Goal: Task Accomplishment & Management: Use online tool/utility

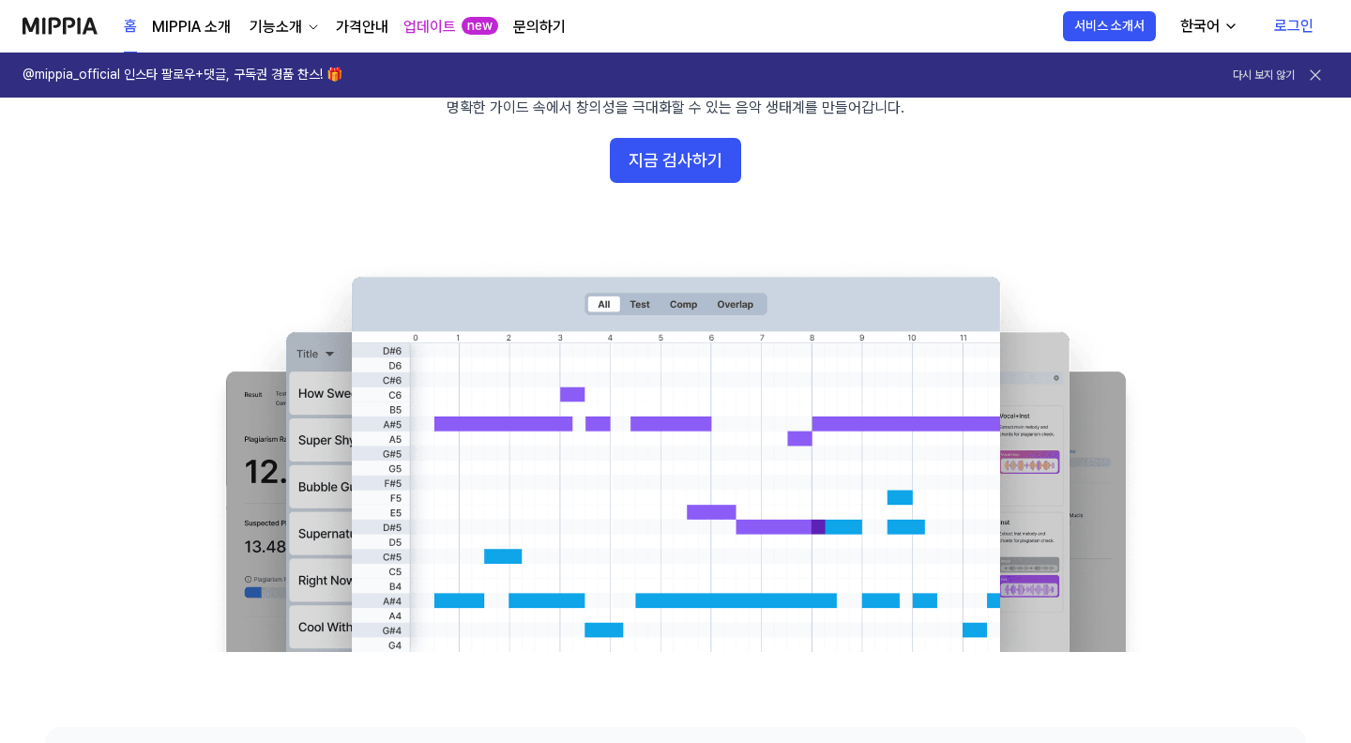
scroll to position [188, 0]
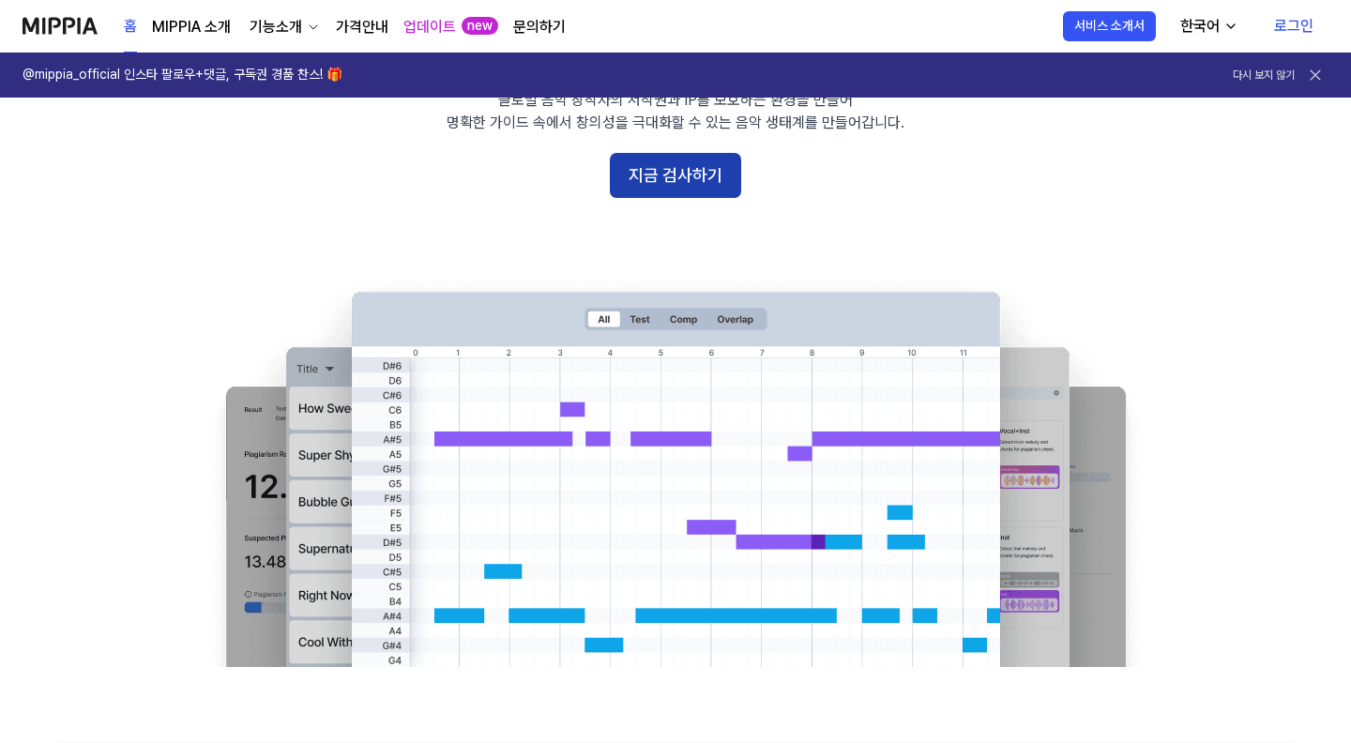
click at [701, 166] on button "지금 검사하기" at bounding box center [675, 175] width 131 height 45
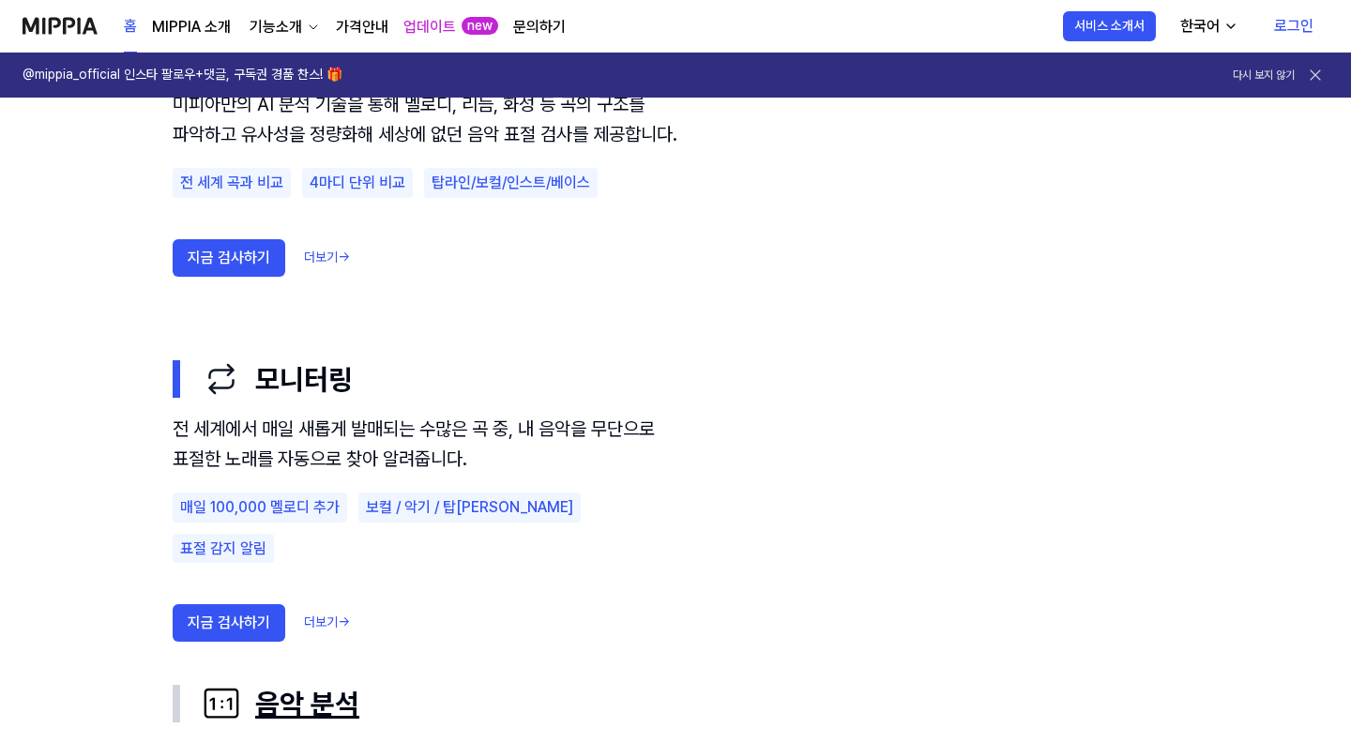
scroll to position [1198, 0]
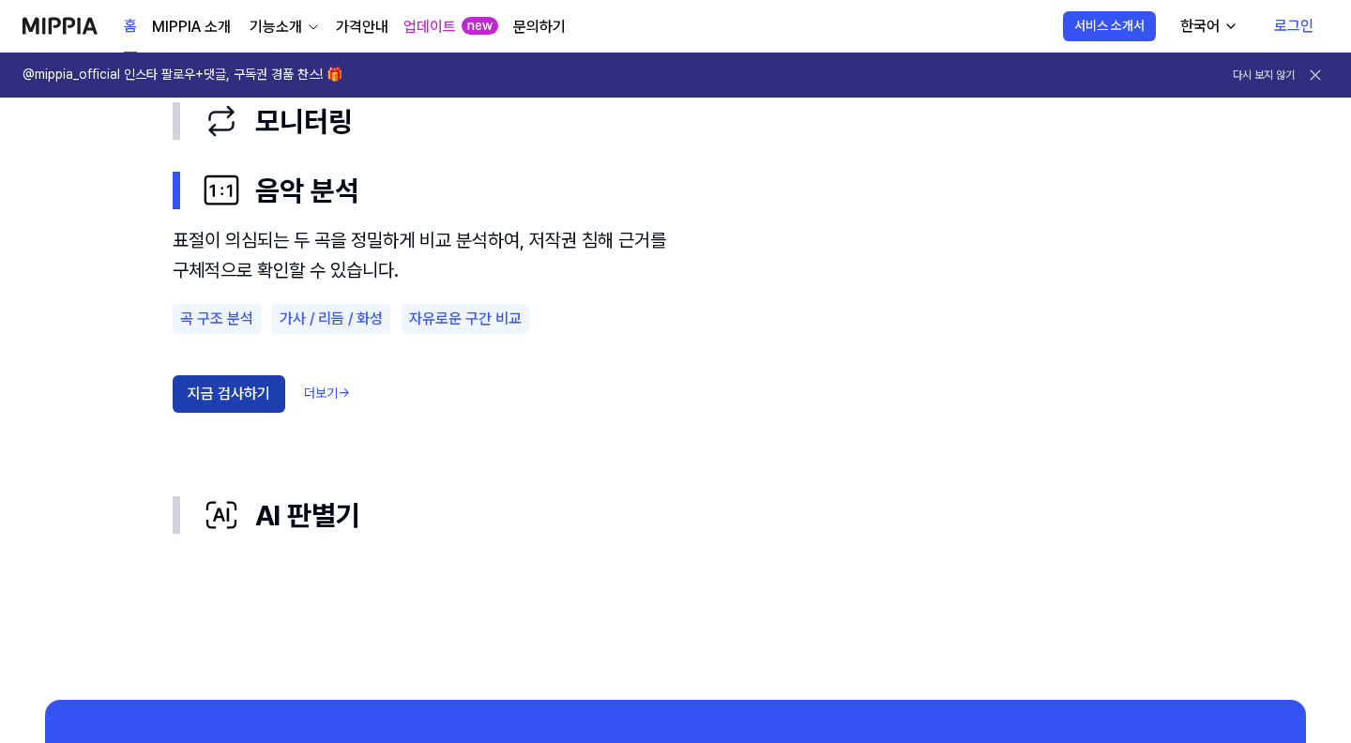
click at [261, 404] on button "지금 검사하기" at bounding box center [229, 394] width 113 height 38
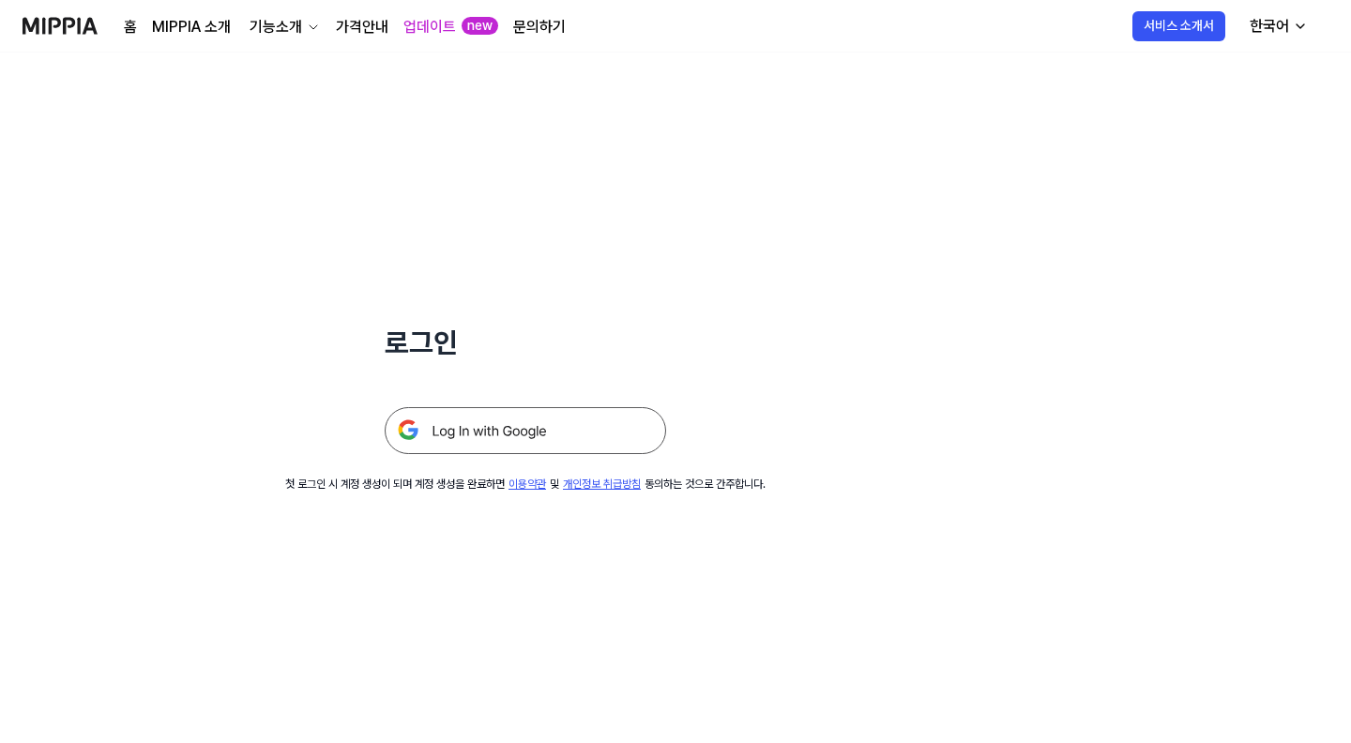
click at [546, 418] on img at bounding box center [526, 430] width 282 height 47
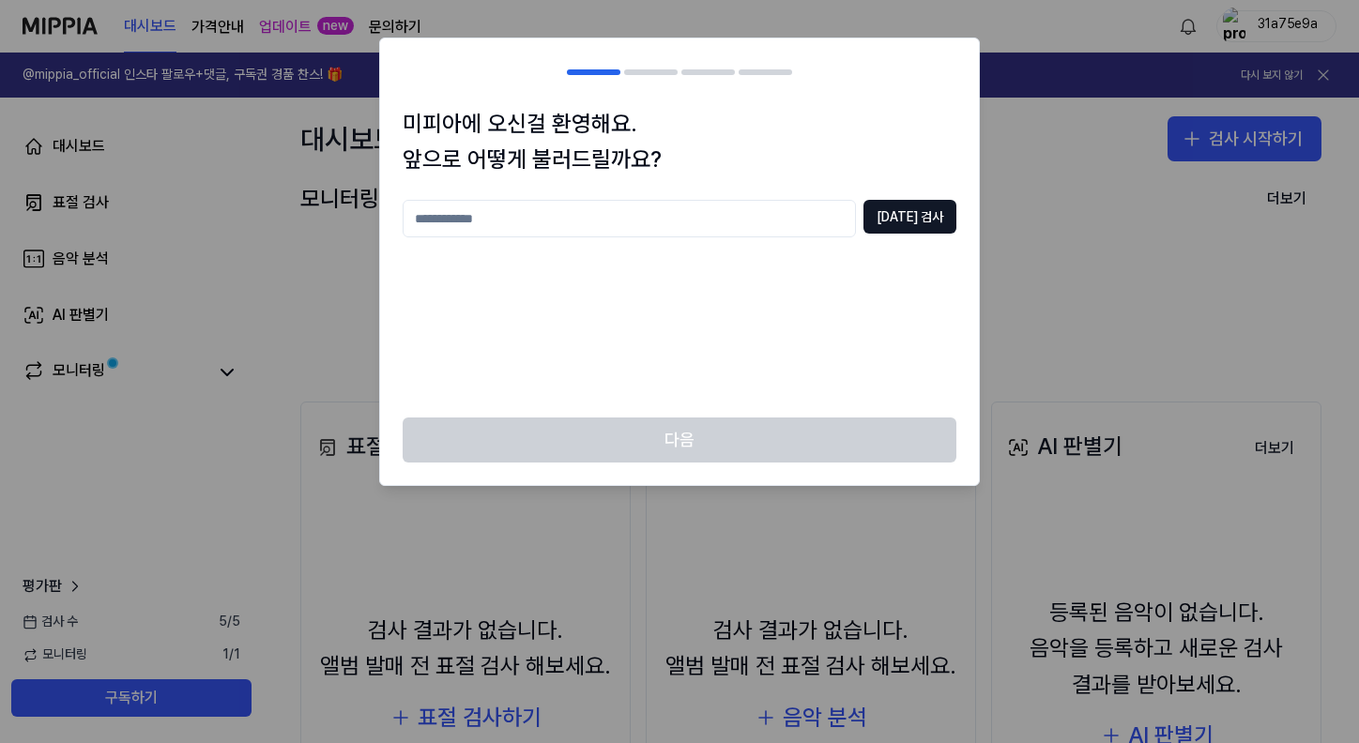
click at [830, 221] on input "text" at bounding box center [629, 219] width 453 height 38
type input "*"
type input "**********"
click at [924, 217] on button "[DATE] 검사" at bounding box center [909, 217] width 93 height 34
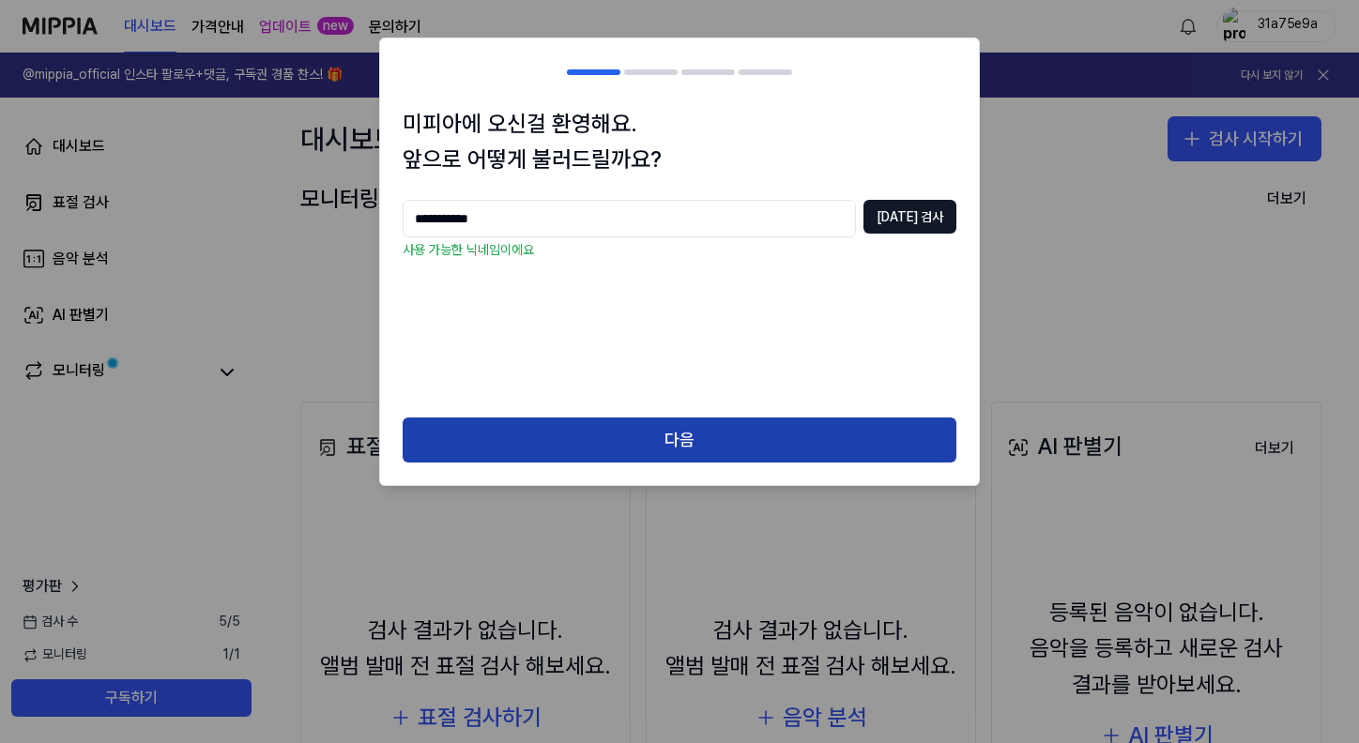
click at [727, 434] on button "다음" at bounding box center [680, 440] width 554 height 45
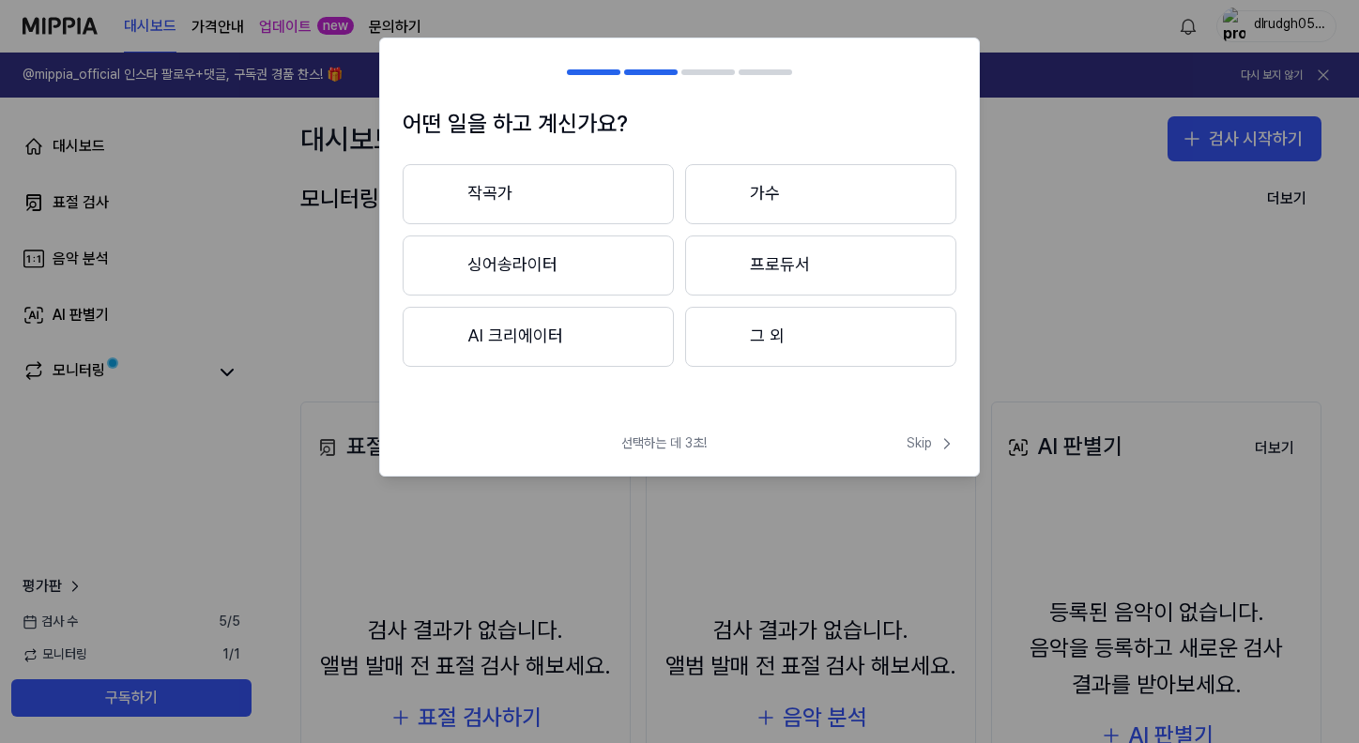
click at [613, 196] on button "작곡가" at bounding box center [538, 194] width 271 height 60
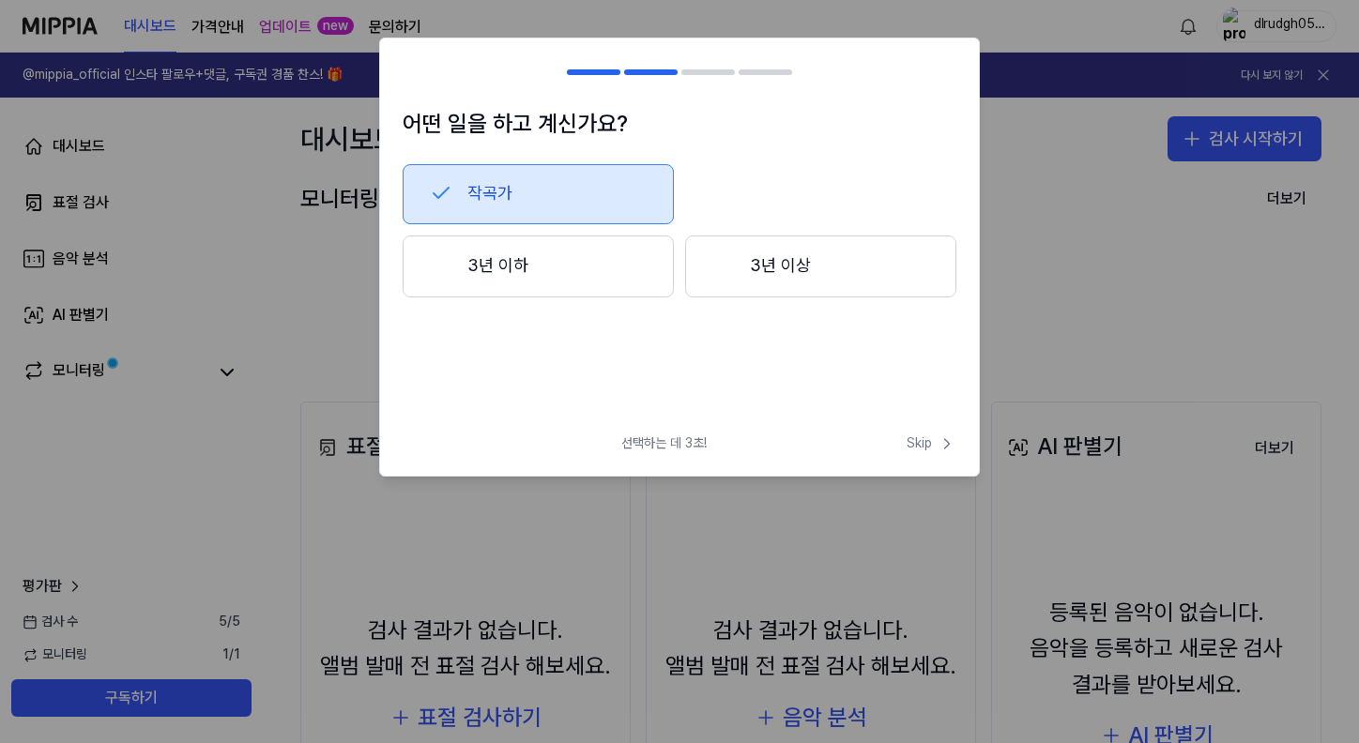
click at [611, 264] on button "3년 이하" at bounding box center [538, 267] width 271 height 62
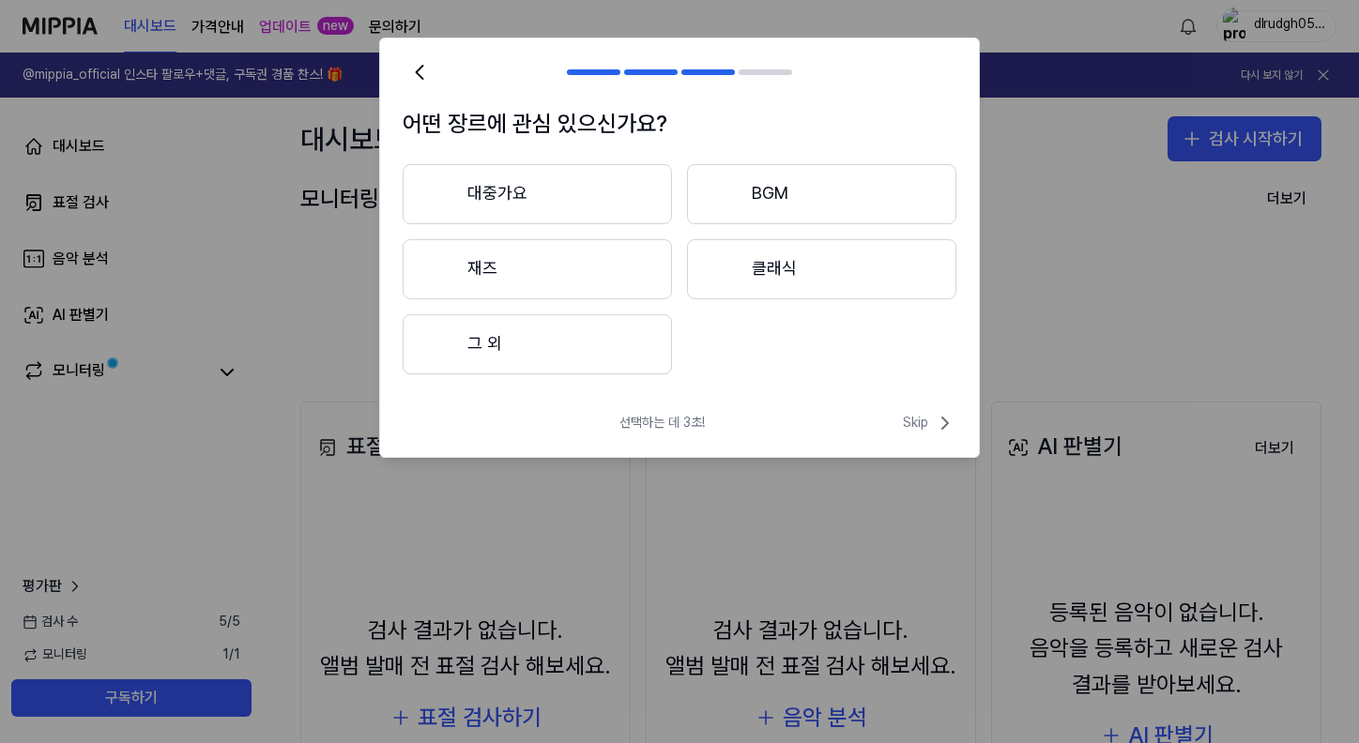
click at [587, 251] on button "재즈" at bounding box center [537, 269] width 269 height 60
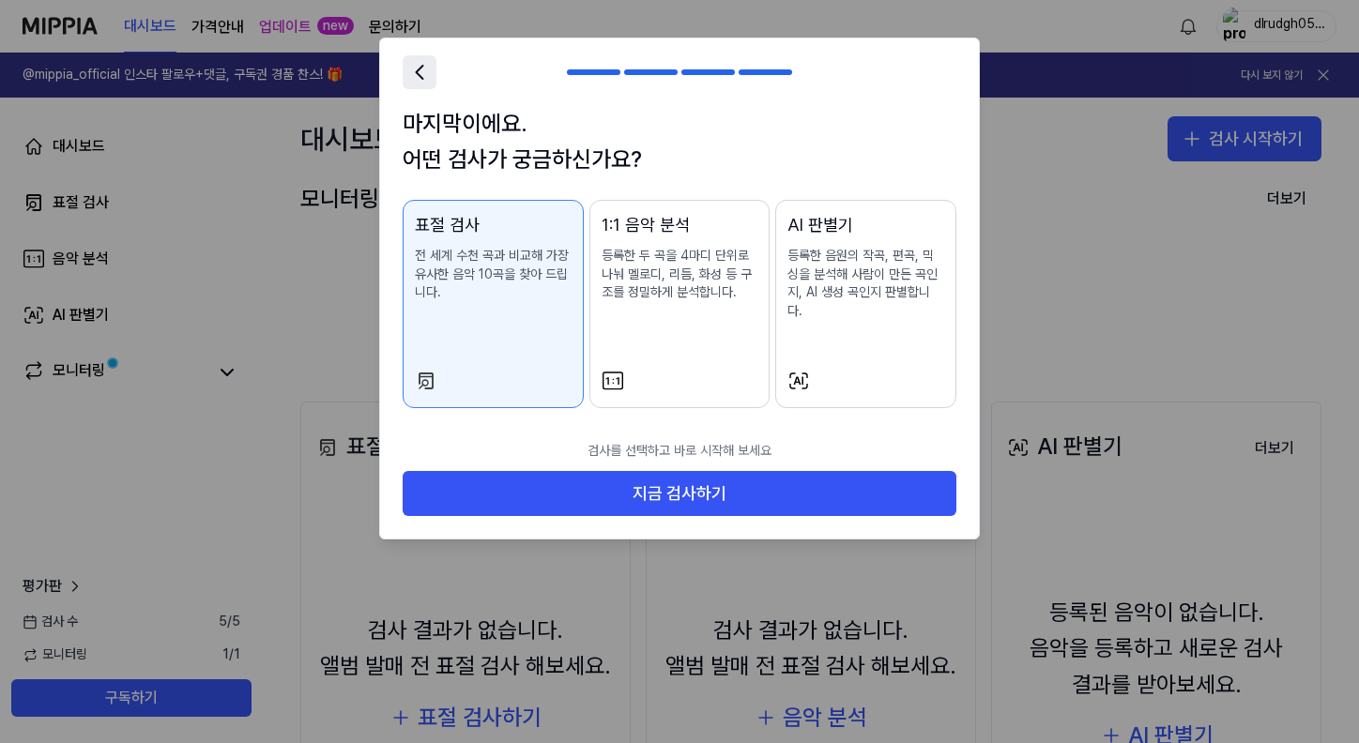
click at [413, 65] on icon at bounding box center [419, 72] width 26 height 26
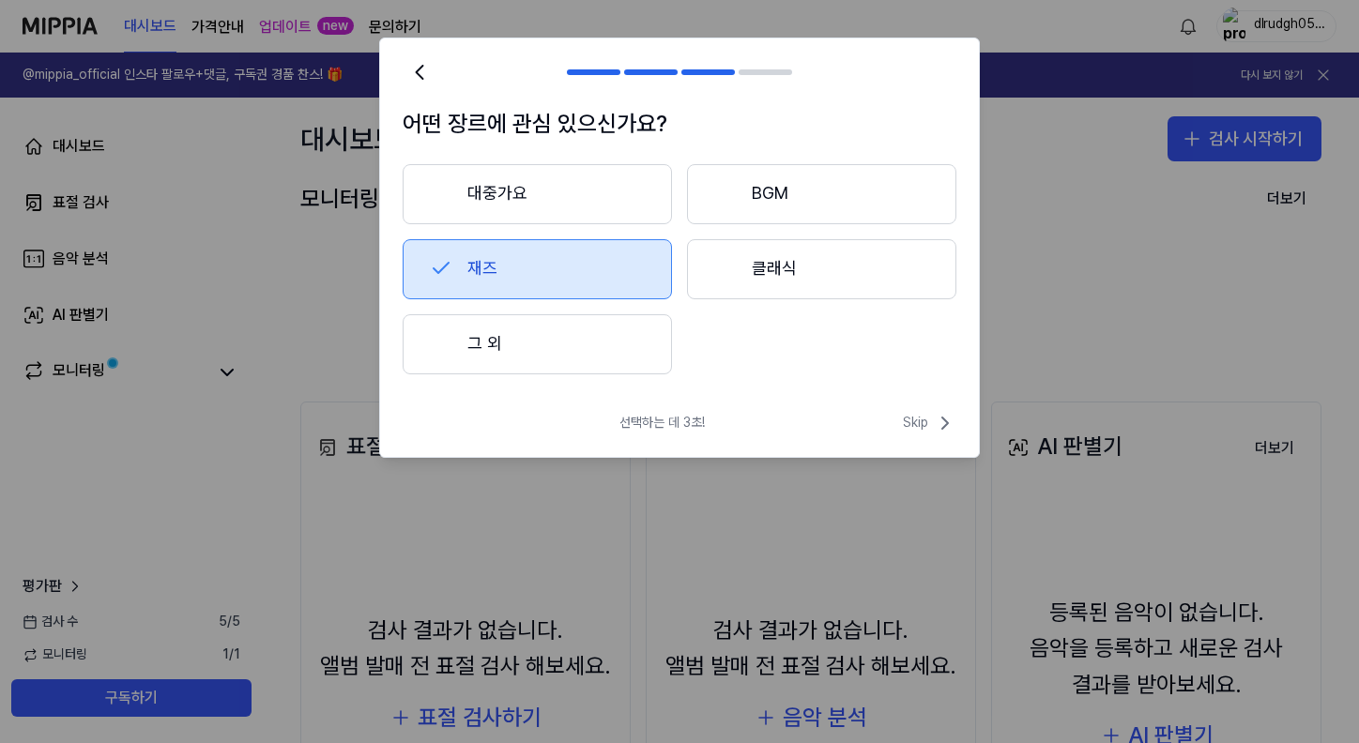
click at [779, 185] on button "BGM" at bounding box center [821, 194] width 269 height 60
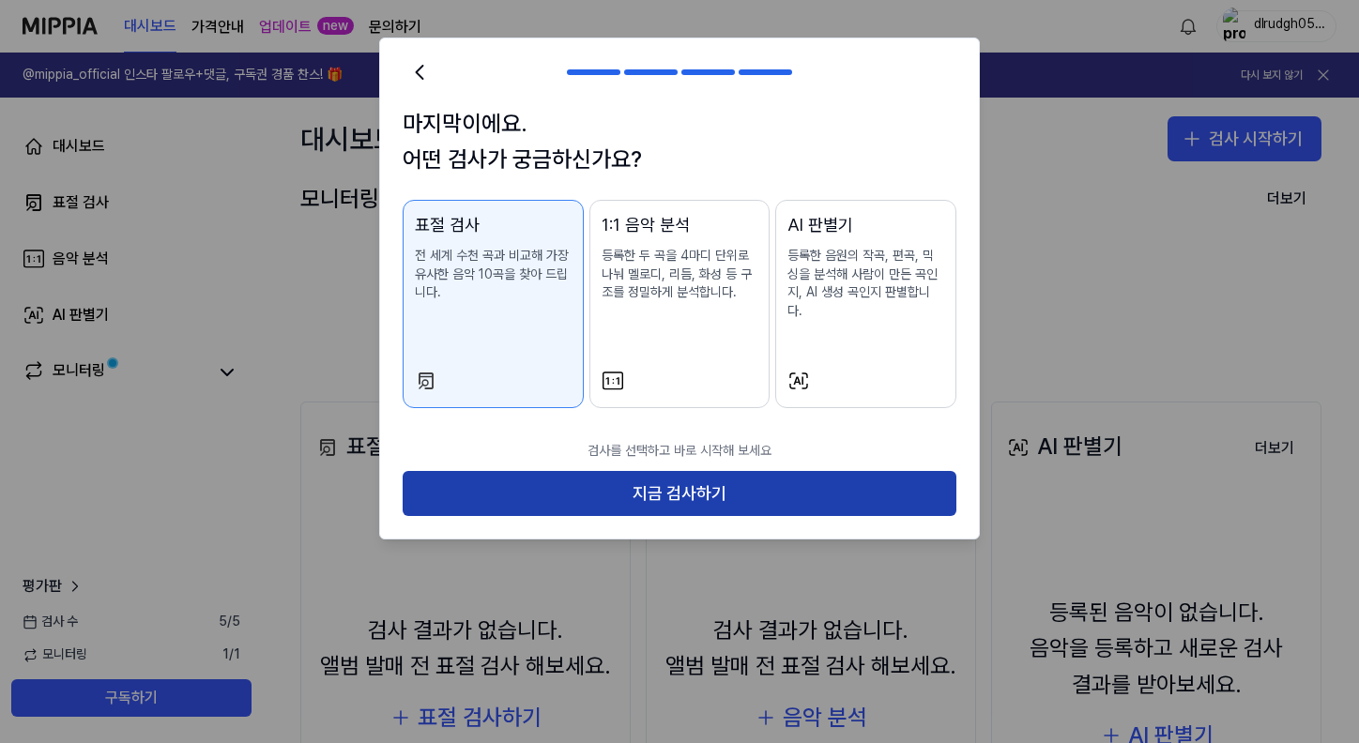
click at [602, 471] on button "지금 검사하기" at bounding box center [680, 493] width 554 height 45
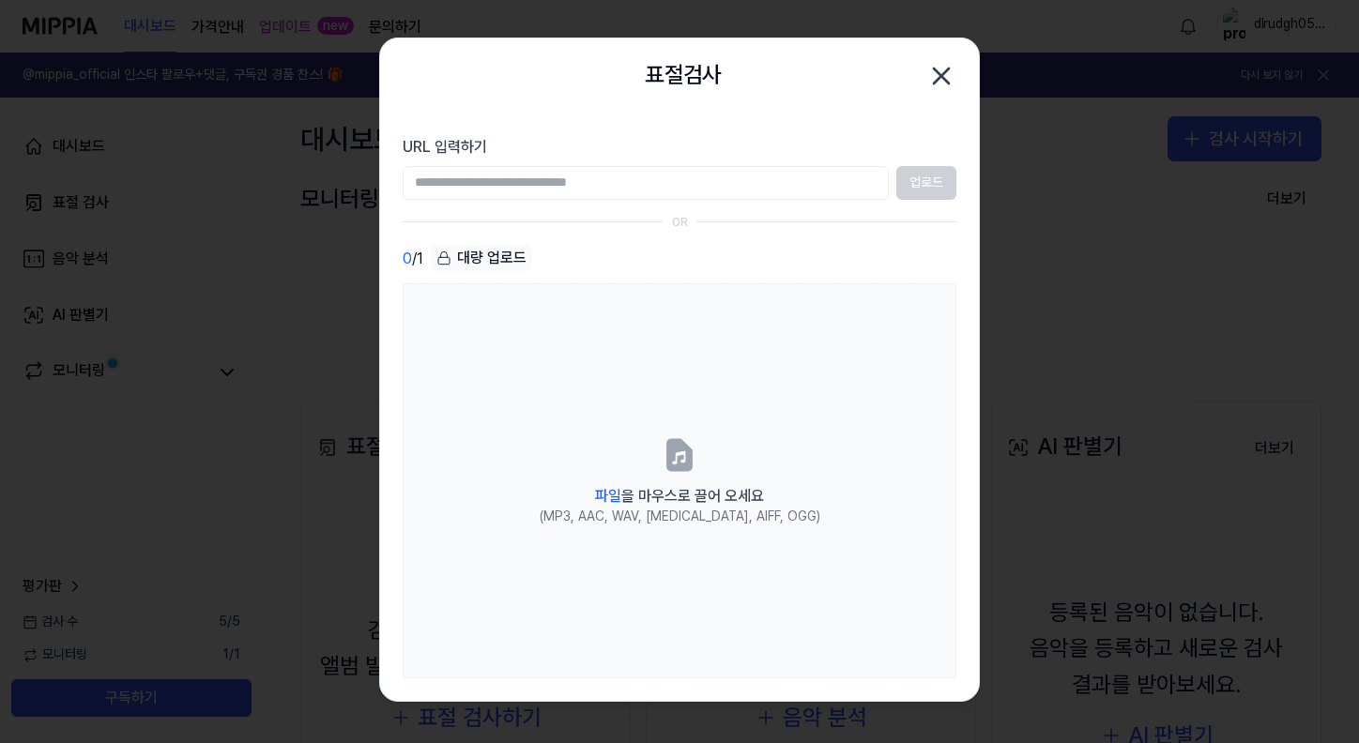
click at [687, 181] on input "URL 입력하기" at bounding box center [646, 183] width 486 height 34
click at [724, 139] on label "URL 입력하기" at bounding box center [680, 147] width 554 height 23
click at [724, 166] on input "URL 입력하기" at bounding box center [646, 183] width 486 height 34
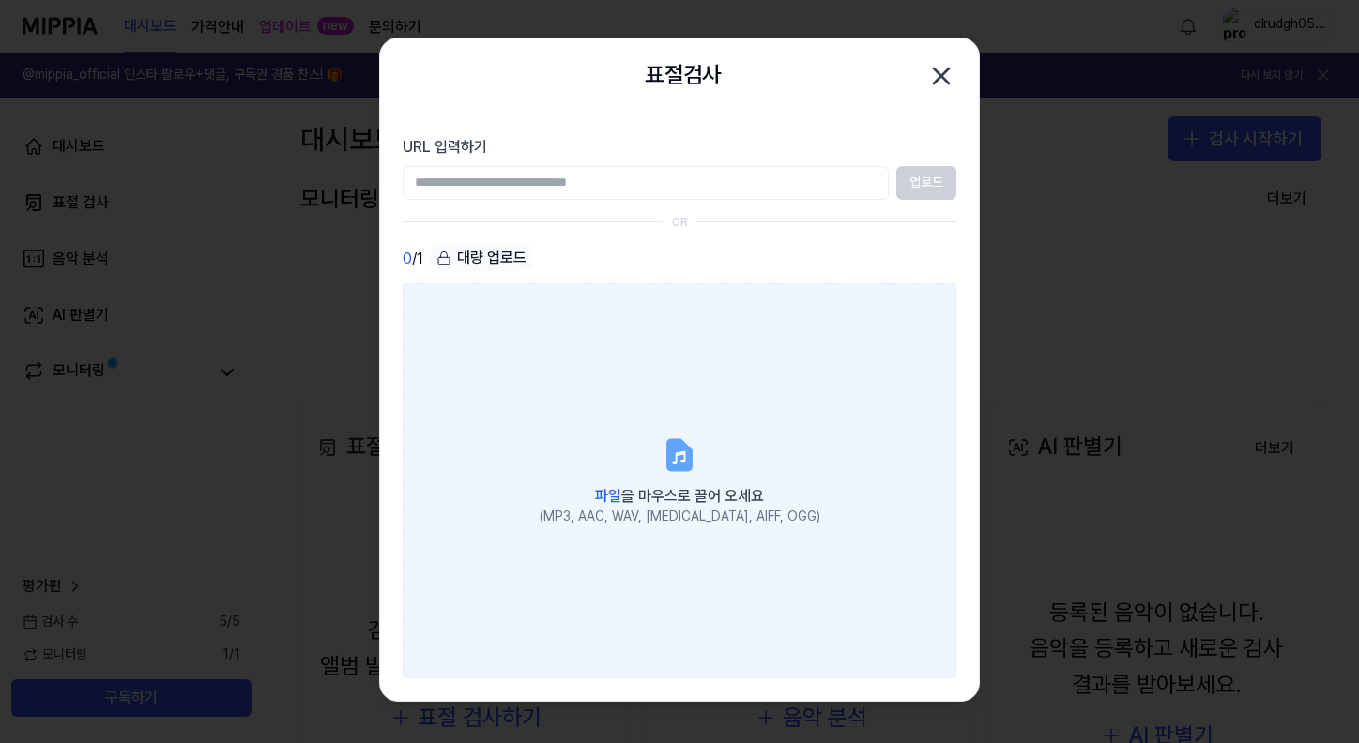
click at [696, 571] on label "파일 을 마우스로 끌어 오세요 (MP3, AAC, WAV, [MEDICAL_DATA], AIFF, OGG)" at bounding box center [680, 480] width 554 height 394
click at [0, 0] on input "파일 을 마우스로 끌어 오세요 (MP3, AAC, WAV, [MEDICAL_DATA], AIFF, OGG)" at bounding box center [0, 0] width 0 height 0
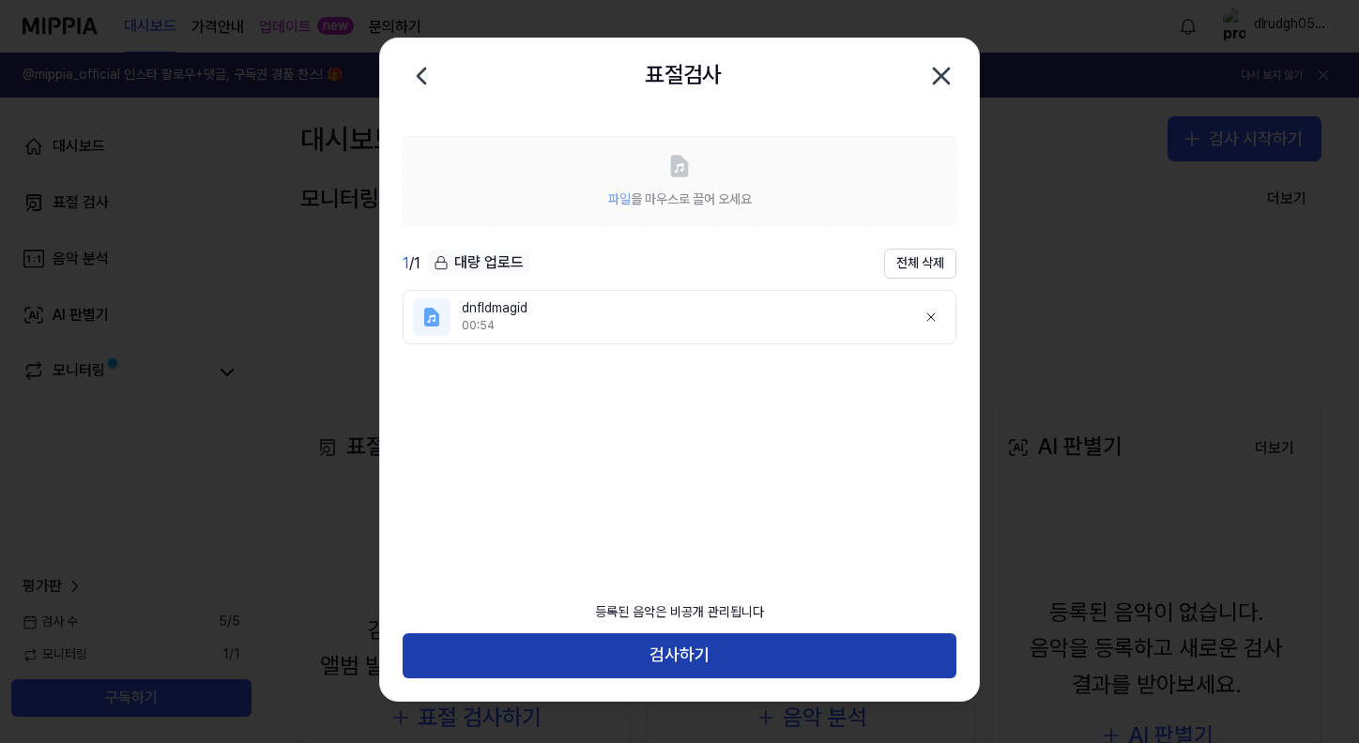
click at [768, 647] on button "검사하기" at bounding box center [680, 655] width 554 height 45
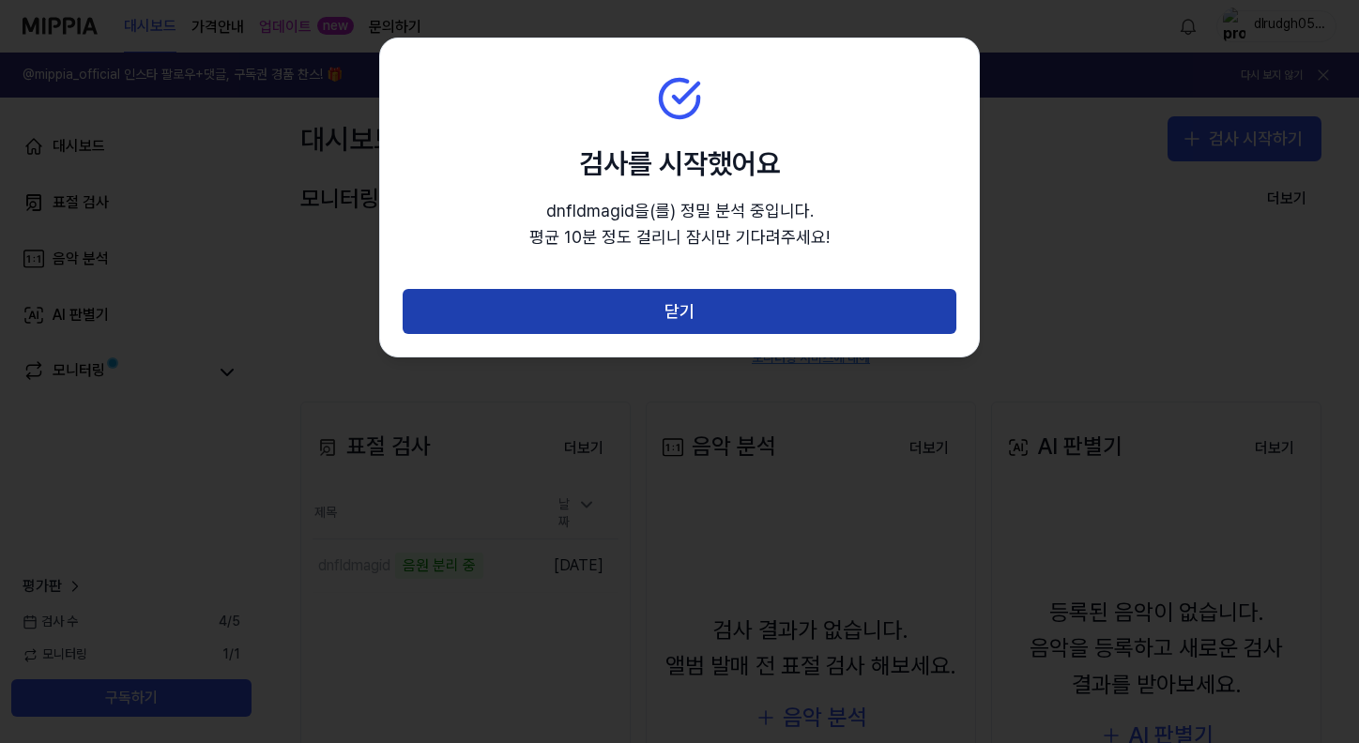
click at [803, 310] on button "닫기" at bounding box center [680, 311] width 554 height 45
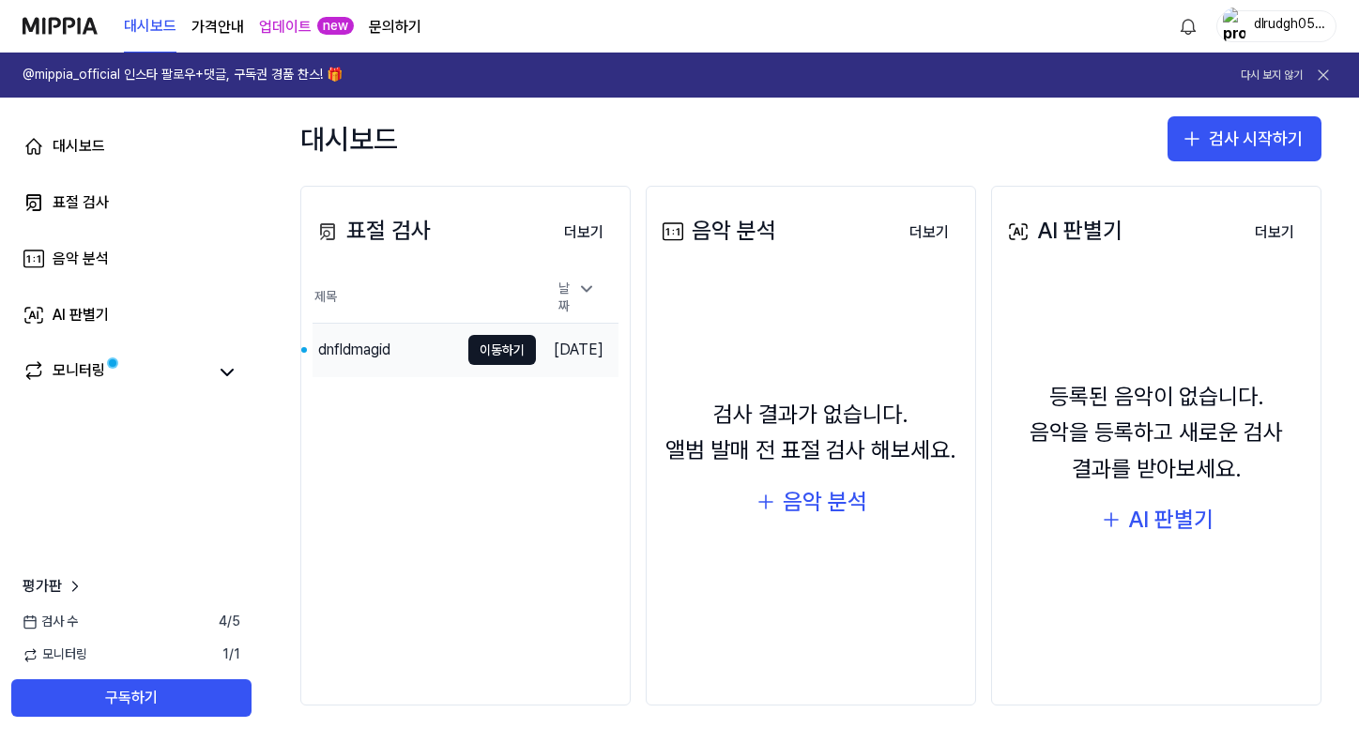
scroll to position [215, 0]
click at [398, 345] on div "dnfldmagid" at bounding box center [385, 351] width 146 height 53
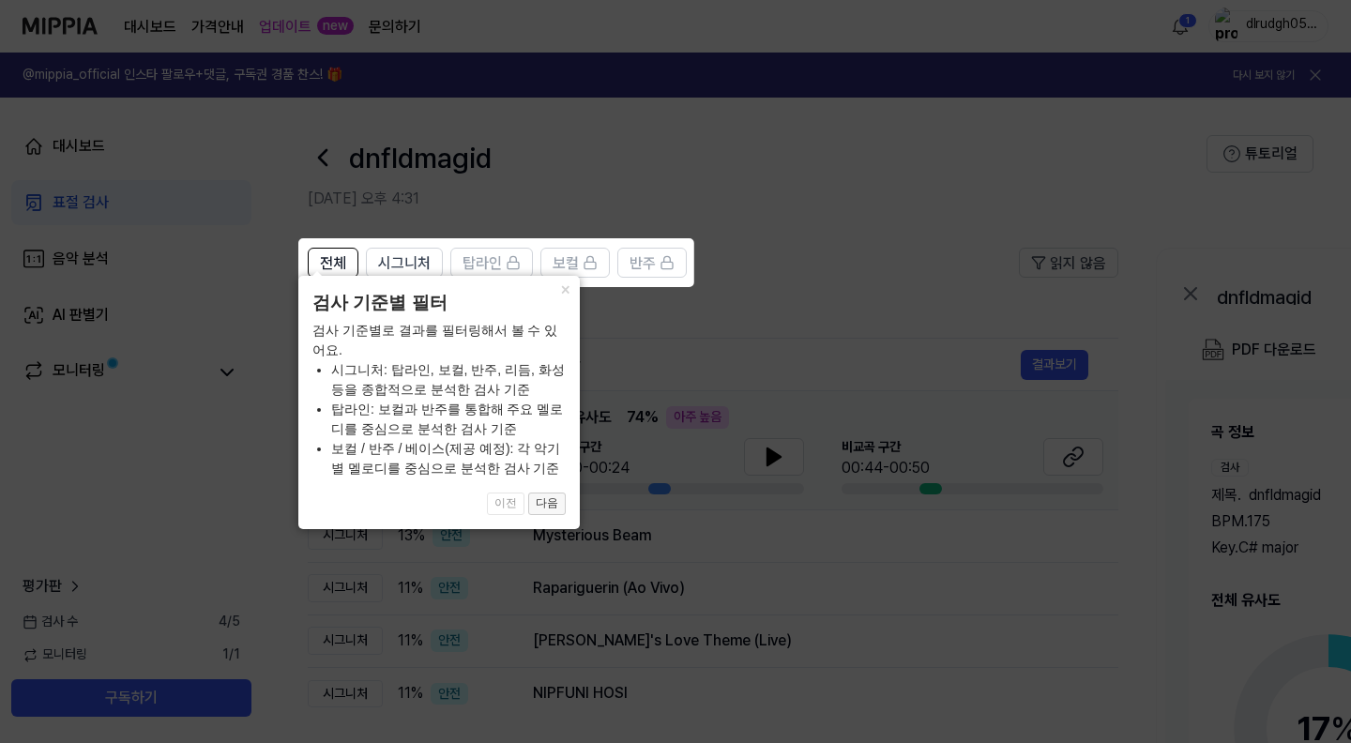
click at [542, 505] on button "다음" at bounding box center [547, 504] width 38 height 23
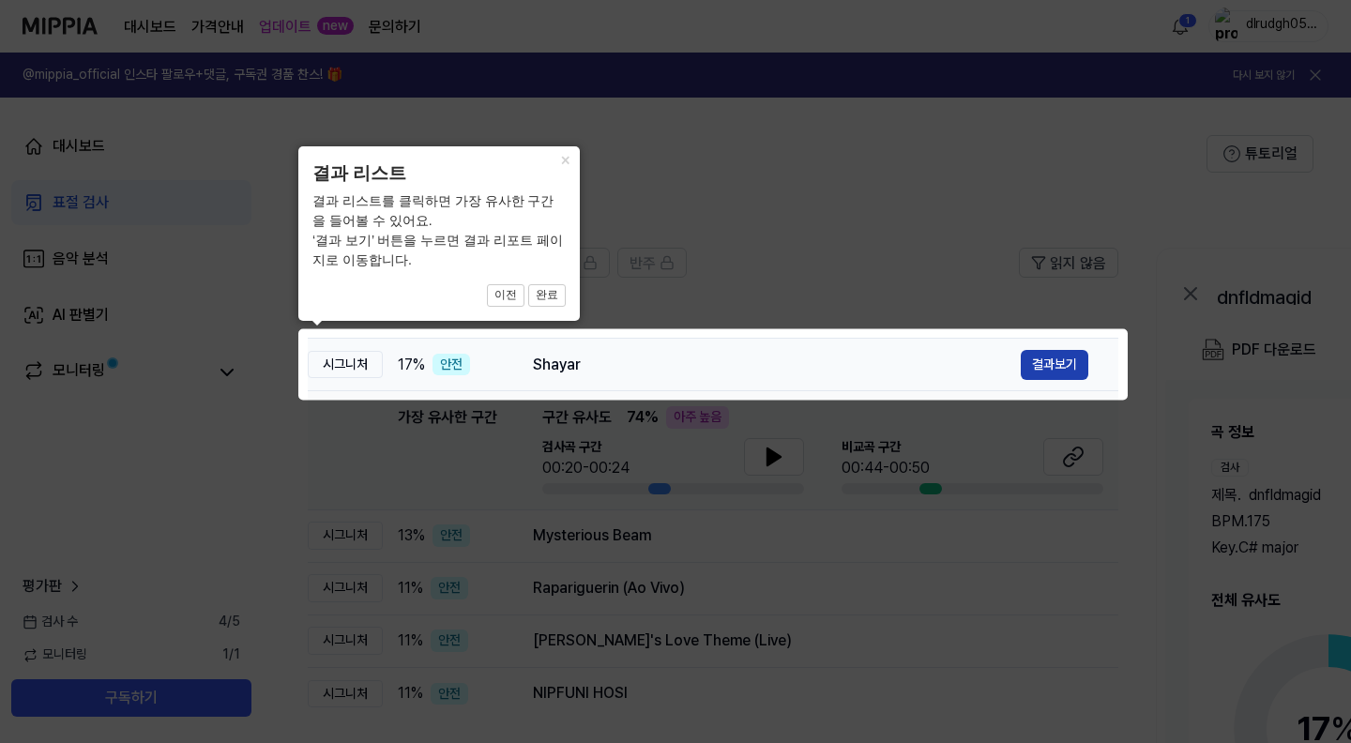
click at [1064, 366] on button "결과보기" at bounding box center [1055, 365] width 68 height 30
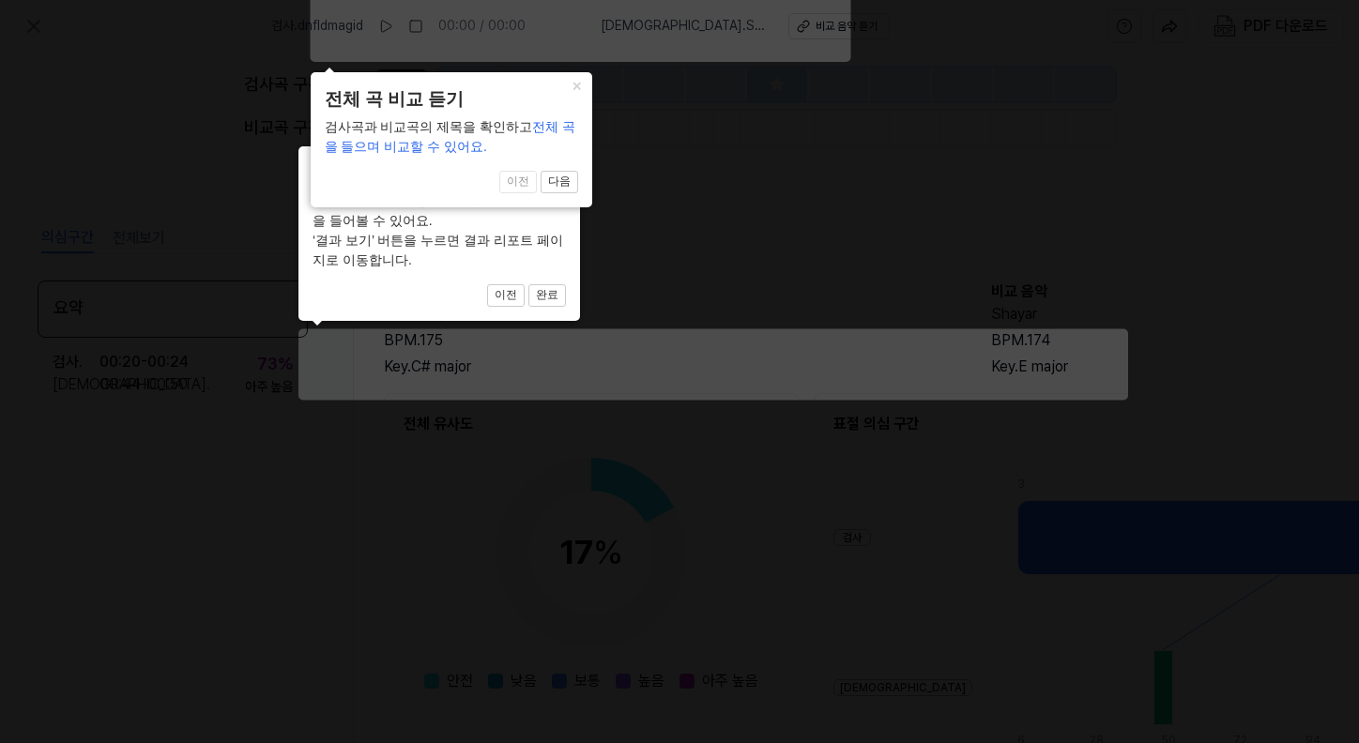
click at [823, 252] on icon at bounding box center [679, 367] width 1359 height 753
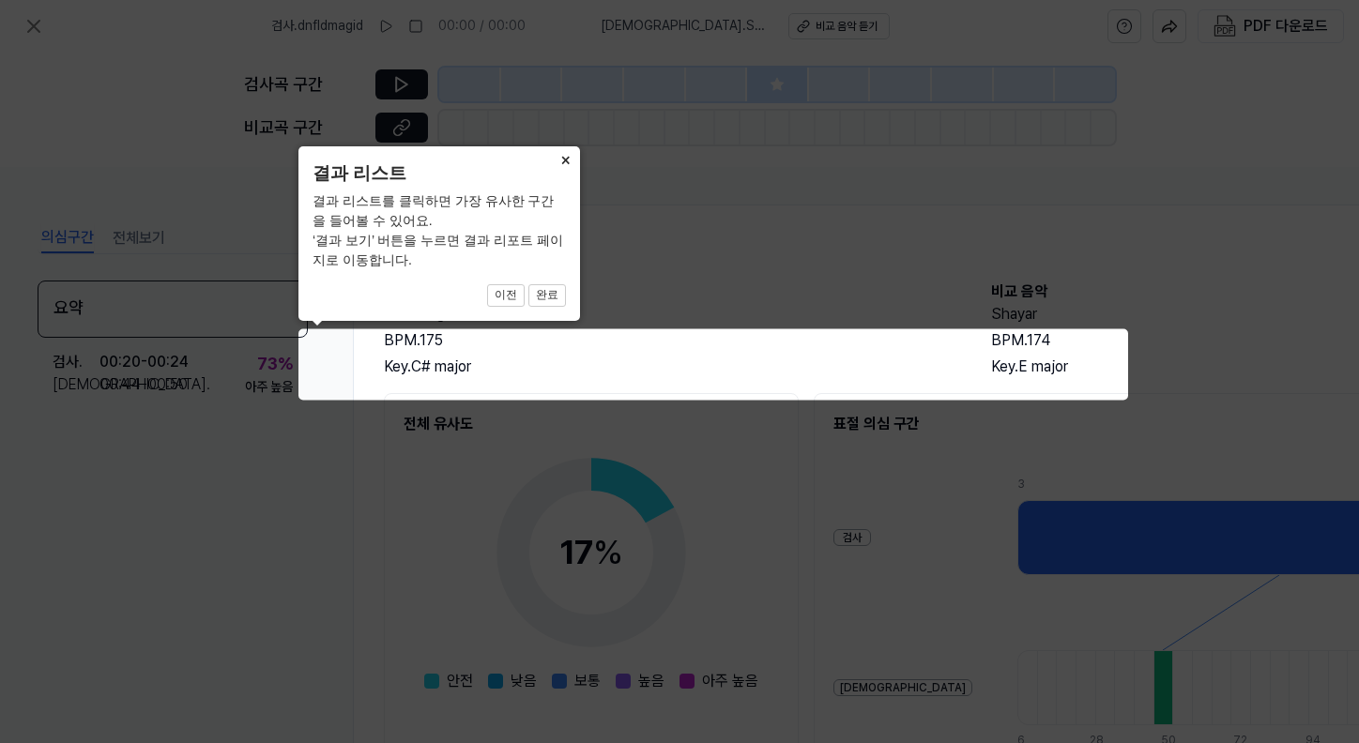
click at [563, 163] on button "×" at bounding box center [565, 159] width 30 height 26
click at [635, 248] on icon at bounding box center [679, 371] width 1359 height 743
click at [556, 153] on button "×" at bounding box center [565, 159] width 30 height 26
click at [556, 297] on button "완료" at bounding box center [547, 295] width 38 height 23
click at [554, 296] on button "완료" at bounding box center [547, 295] width 38 height 23
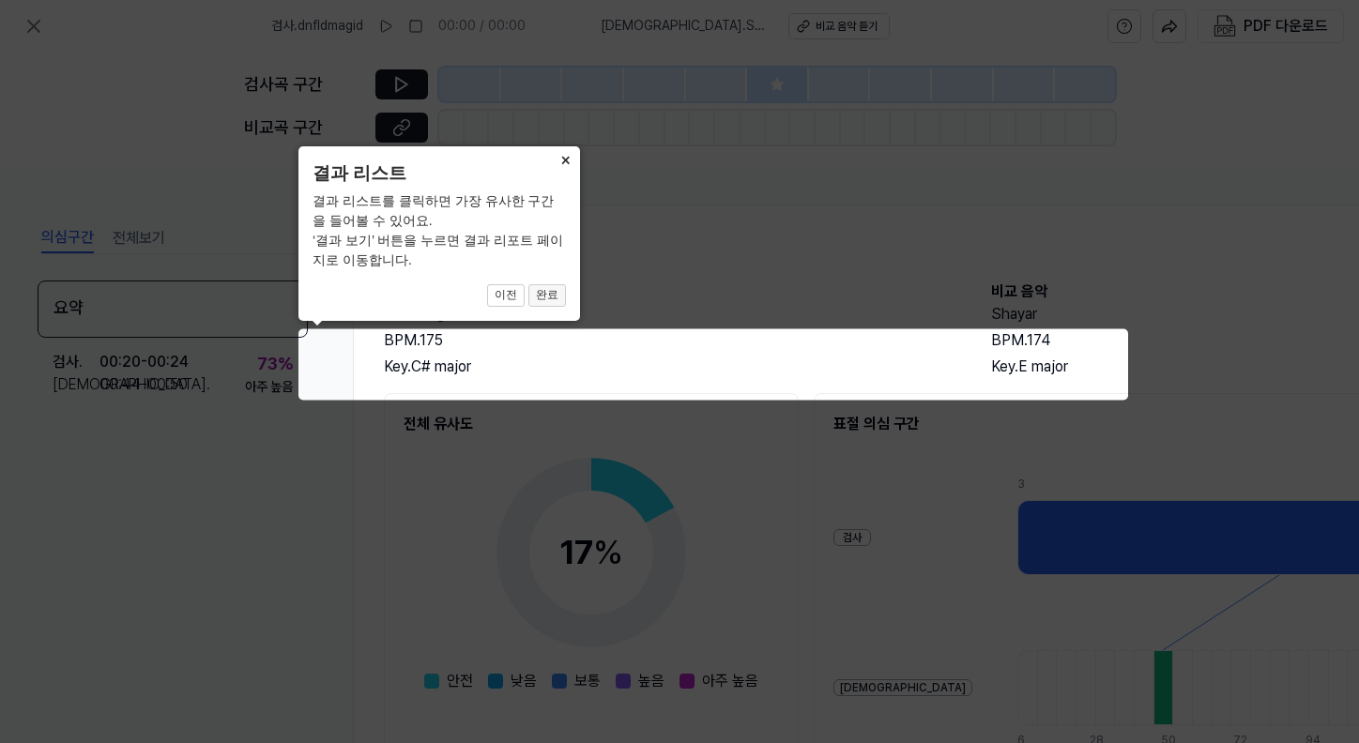
click at [532, 297] on button "완료" at bounding box center [547, 295] width 38 height 23
click at [651, 233] on icon at bounding box center [679, 371] width 1359 height 743
click at [558, 150] on button "×" at bounding box center [565, 159] width 30 height 26
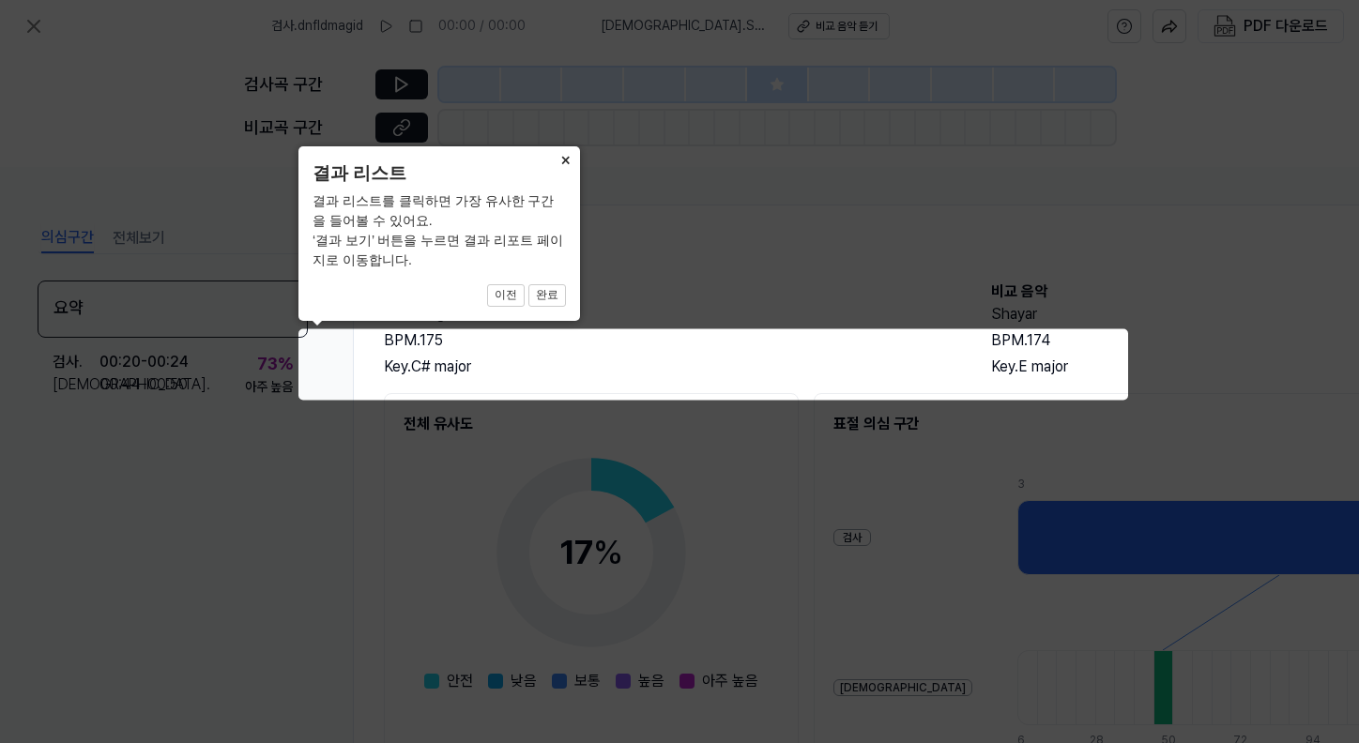
click at [558, 150] on button "×" at bounding box center [565, 159] width 30 height 26
click at [553, 291] on button "완료" at bounding box center [547, 295] width 38 height 23
click at [519, 292] on button "이전" at bounding box center [506, 295] width 38 height 23
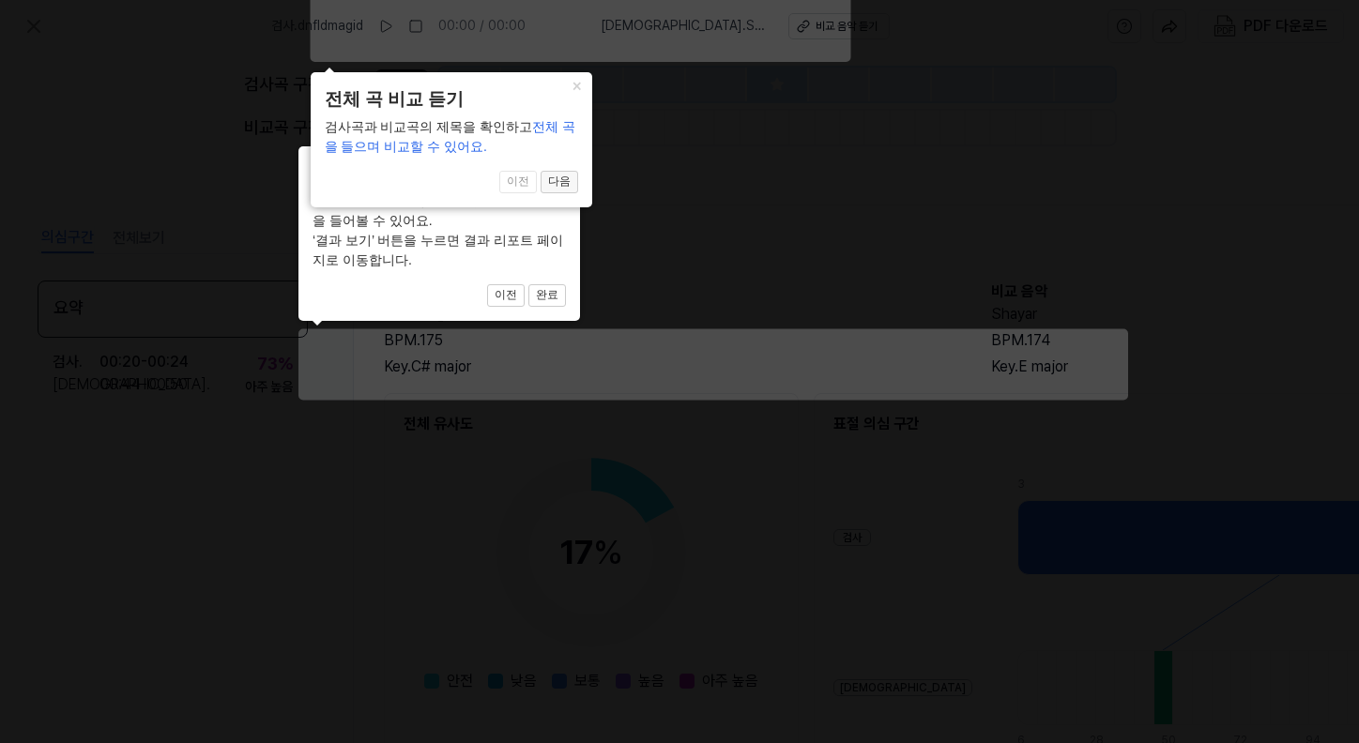
click at [567, 184] on button "다음" at bounding box center [560, 182] width 38 height 23
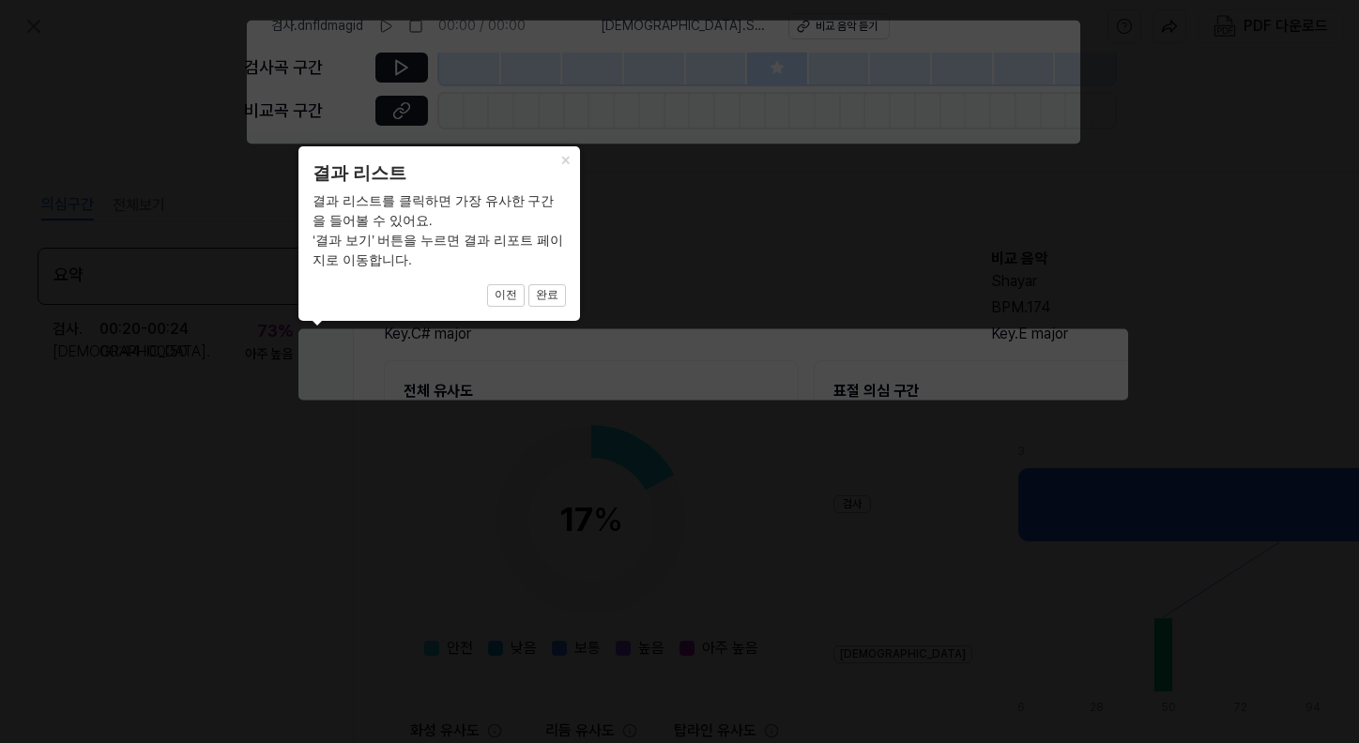
click at [567, 184] on div "× 결과 리스트 결과 리스트를 클릭하면 가장 유사한 구간을 들어볼 수 있어요. ‘결과 보기’ 버튼을 누르면 결과 리포트 페이지로 이동합니다. …" at bounding box center [439, 233] width 282 height 175
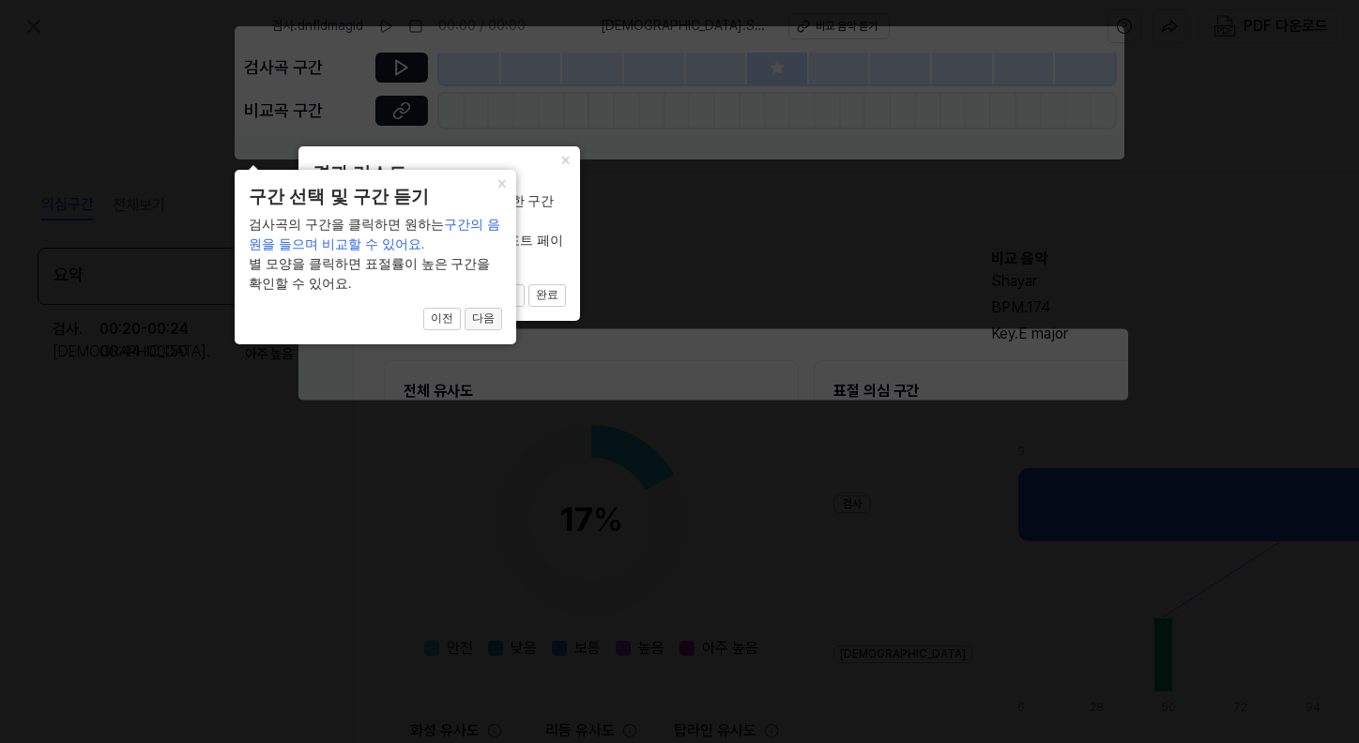
click at [471, 318] on button "다음" at bounding box center [484, 319] width 38 height 23
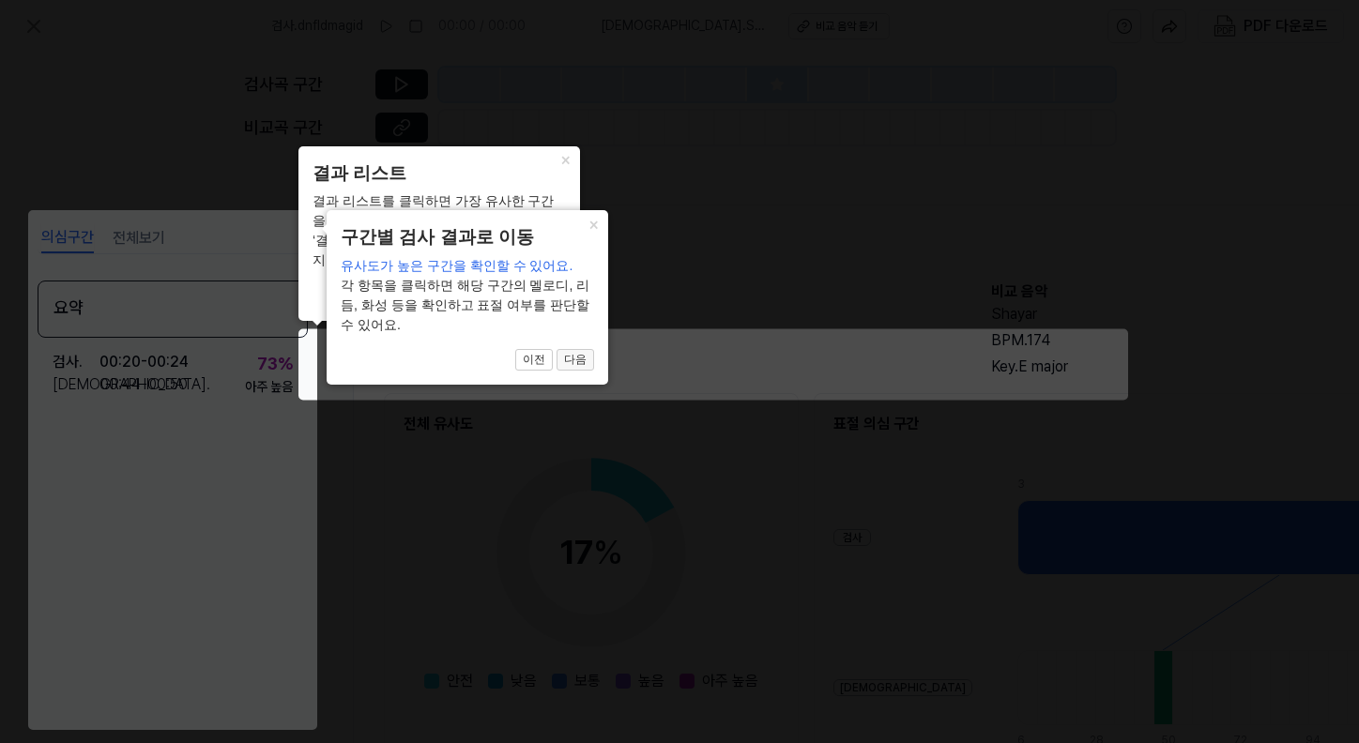
click at [572, 349] on button "다음" at bounding box center [575, 360] width 38 height 23
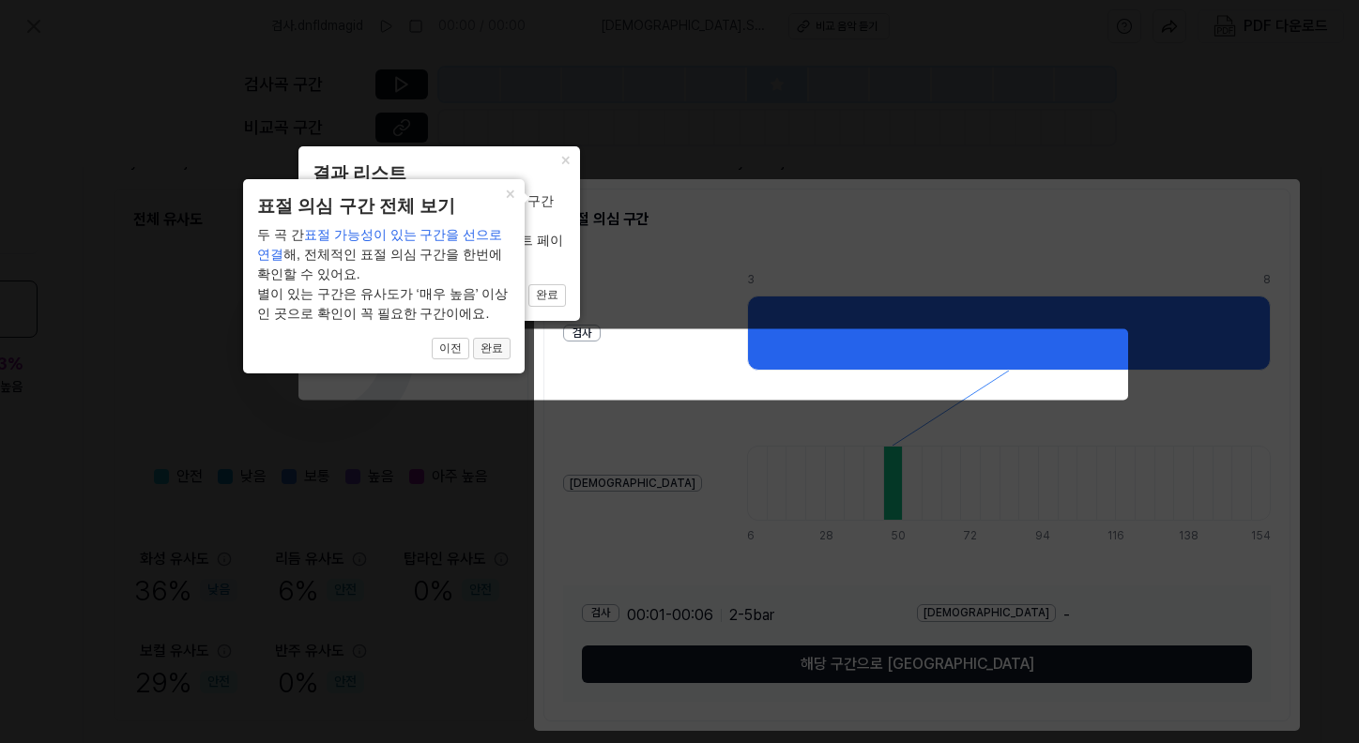
click at [480, 347] on button "완료" at bounding box center [492, 349] width 38 height 23
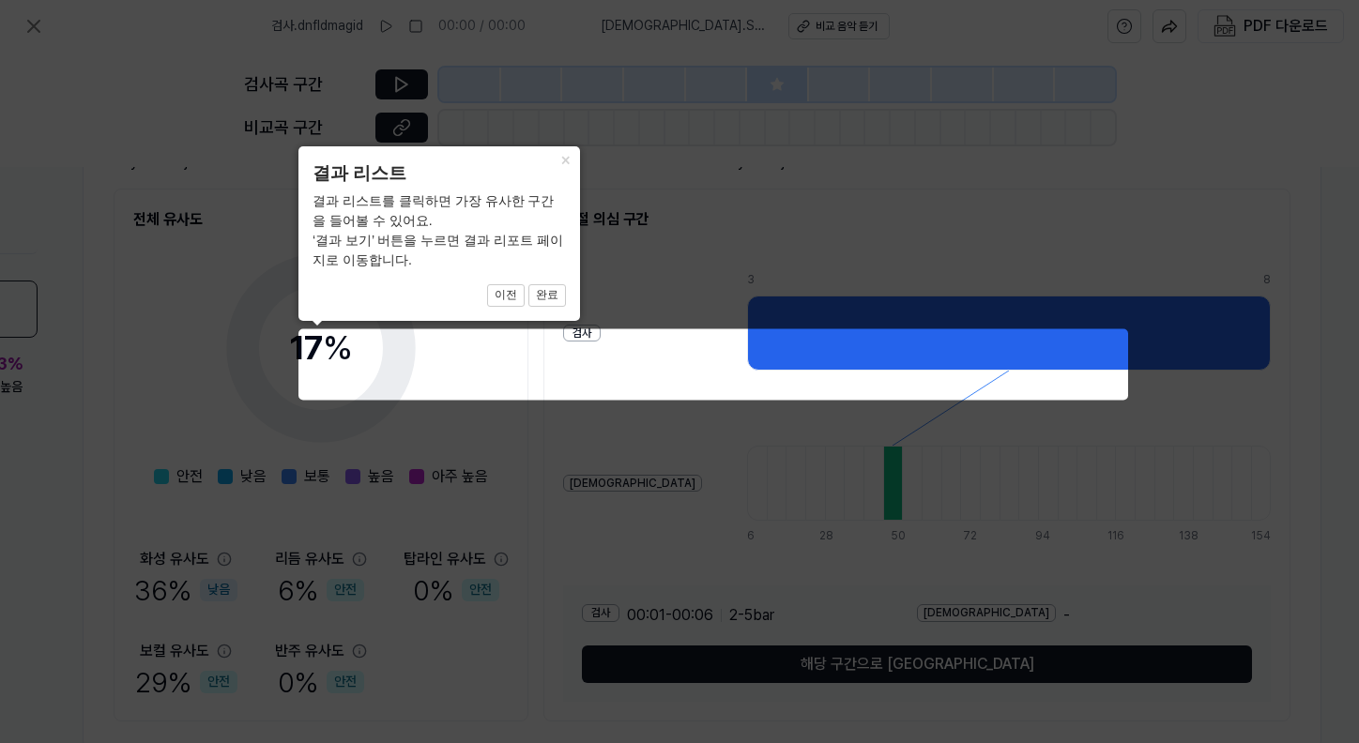
click at [567, 289] on div "× 결과 리스트 결과 리스트를 클릭하면 가장 유사한 구간을 들어볼 수 있어요. ‘결과 보기’ 버튼을 누르면 결과 리포트 페이지로 이동합니다. …" at bounding box center [439, 233] width 282 height 175
click at [552, 289] on button "완료" at bounding box center [547, 295] width 38 height 23
click at [538, 437] on icon at bounding box center [679, 371] width 1359 height 743
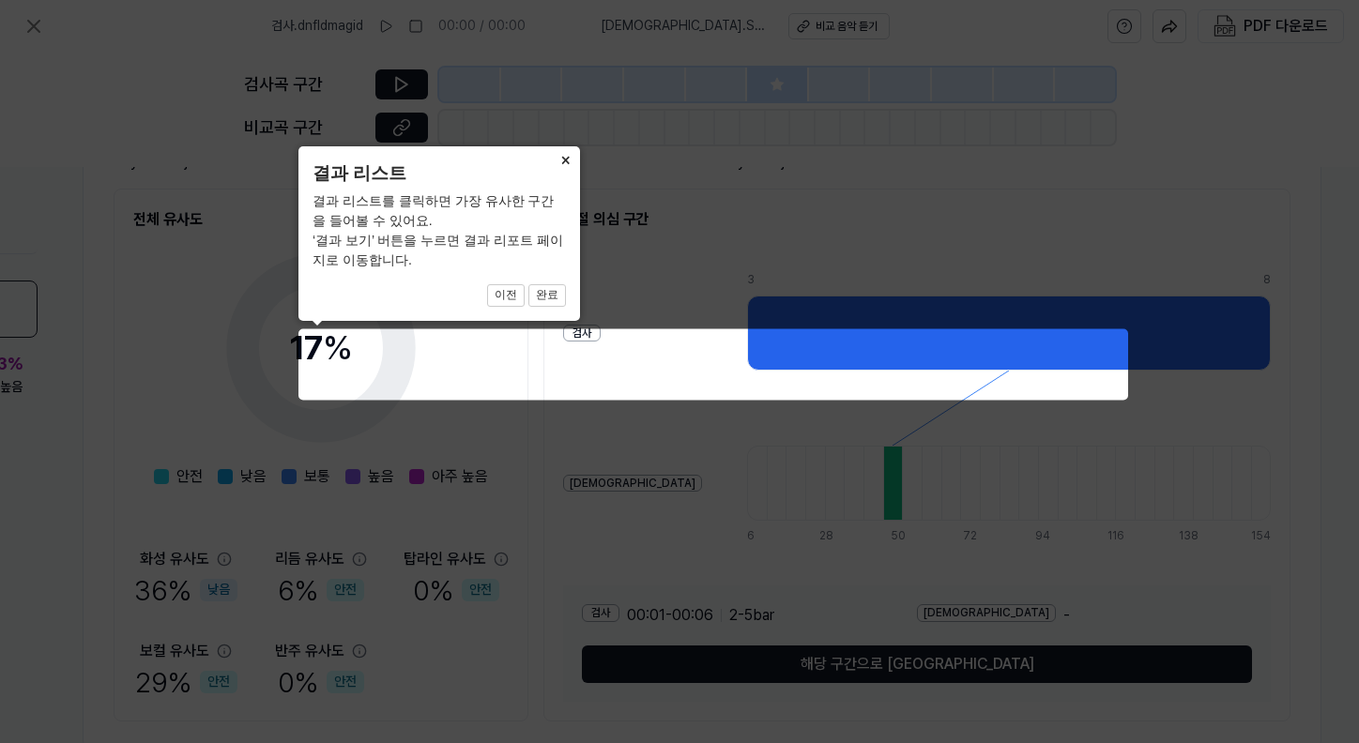
click at [557, 153] on button "×" at bounding box center [565, 159] width 30 height 26
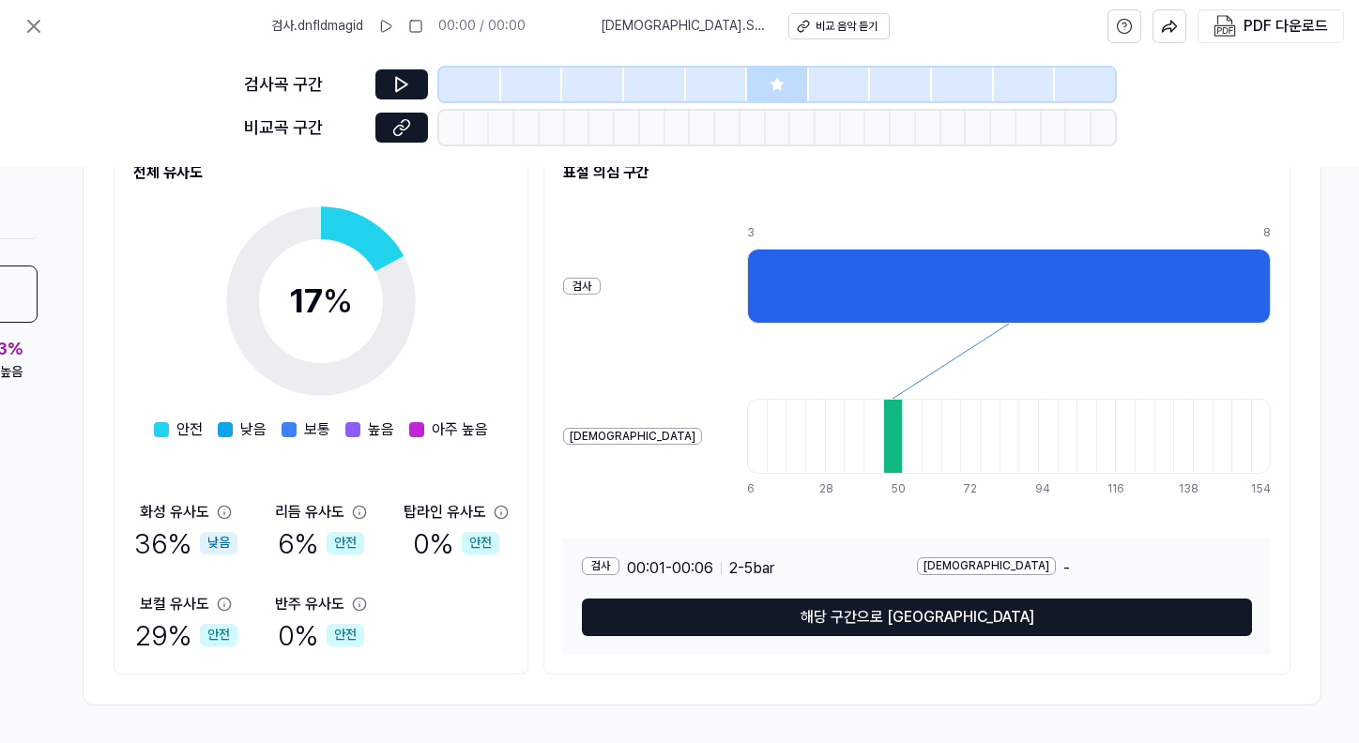
scroll to position [259, 278]
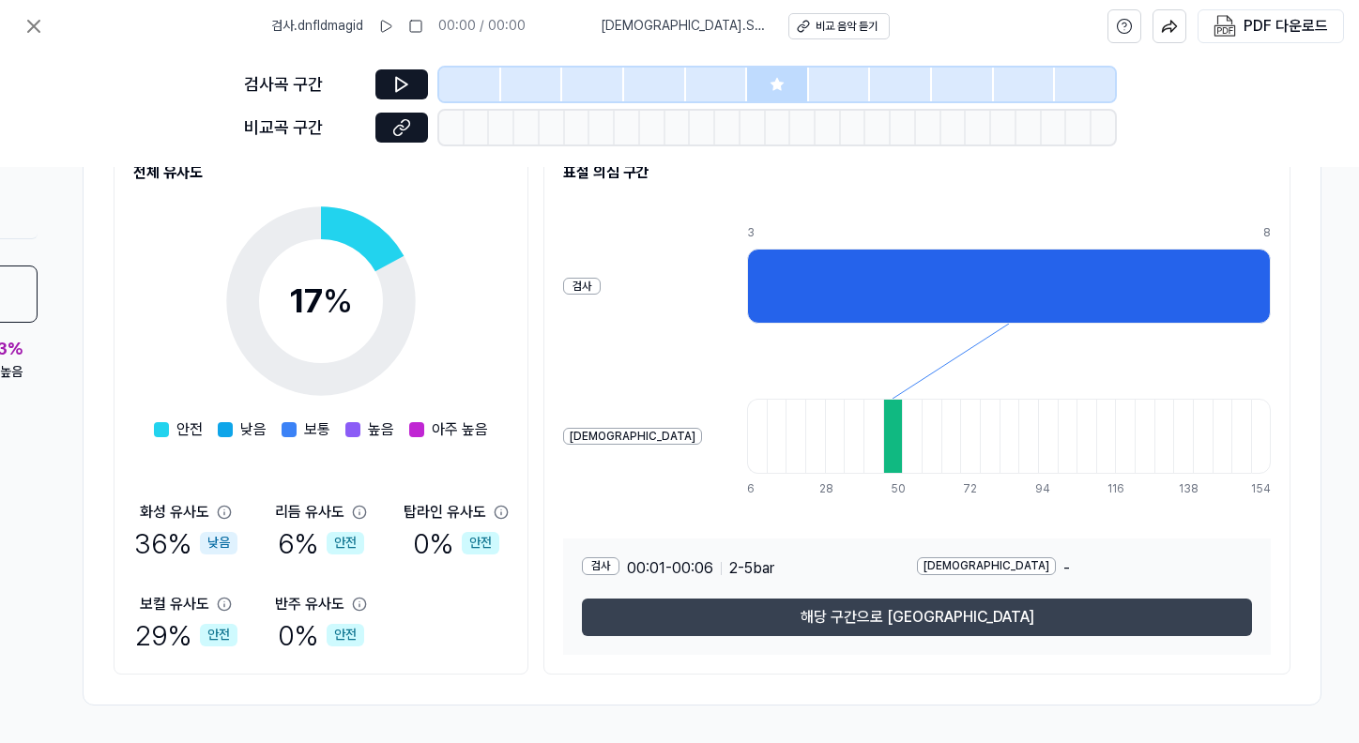
click at [754, 605] on button "해당 구간으로 이동" at bounding box center [917, 618] width 670 height 38
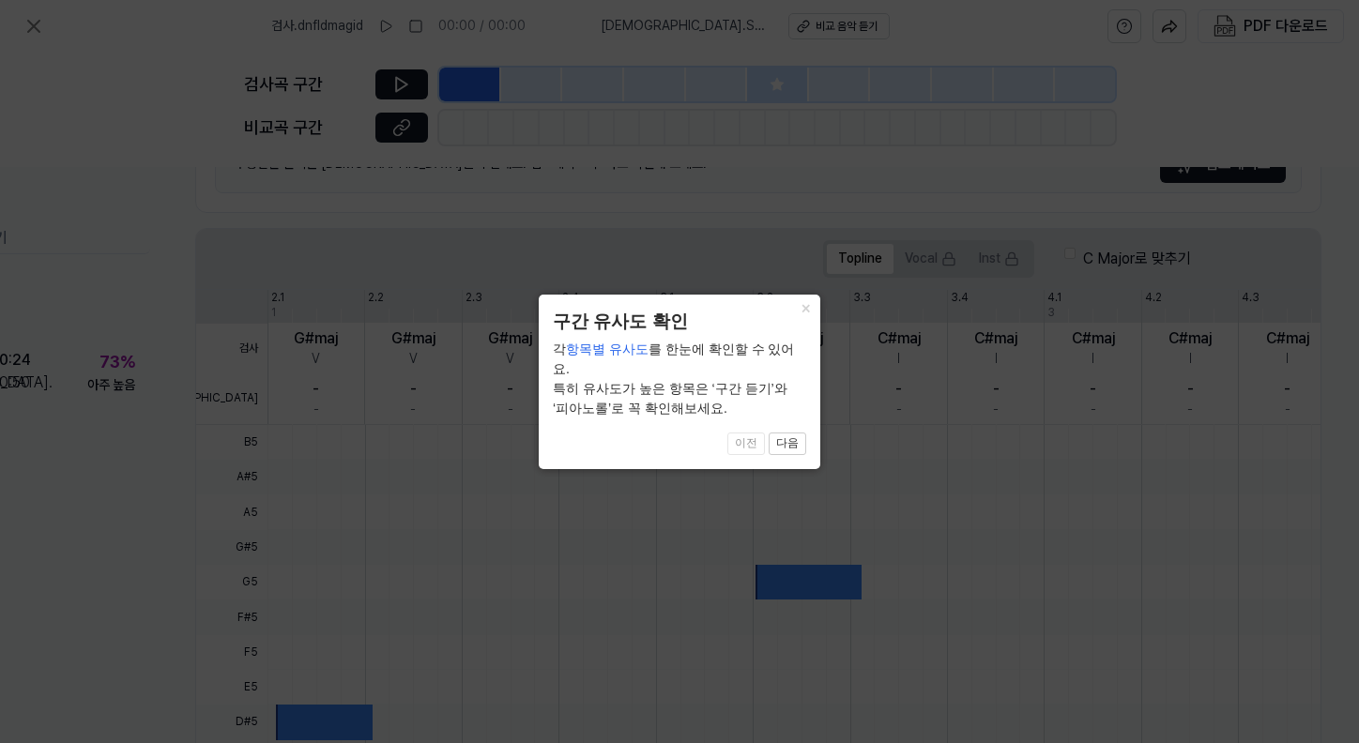
scroll to position [230, 165]
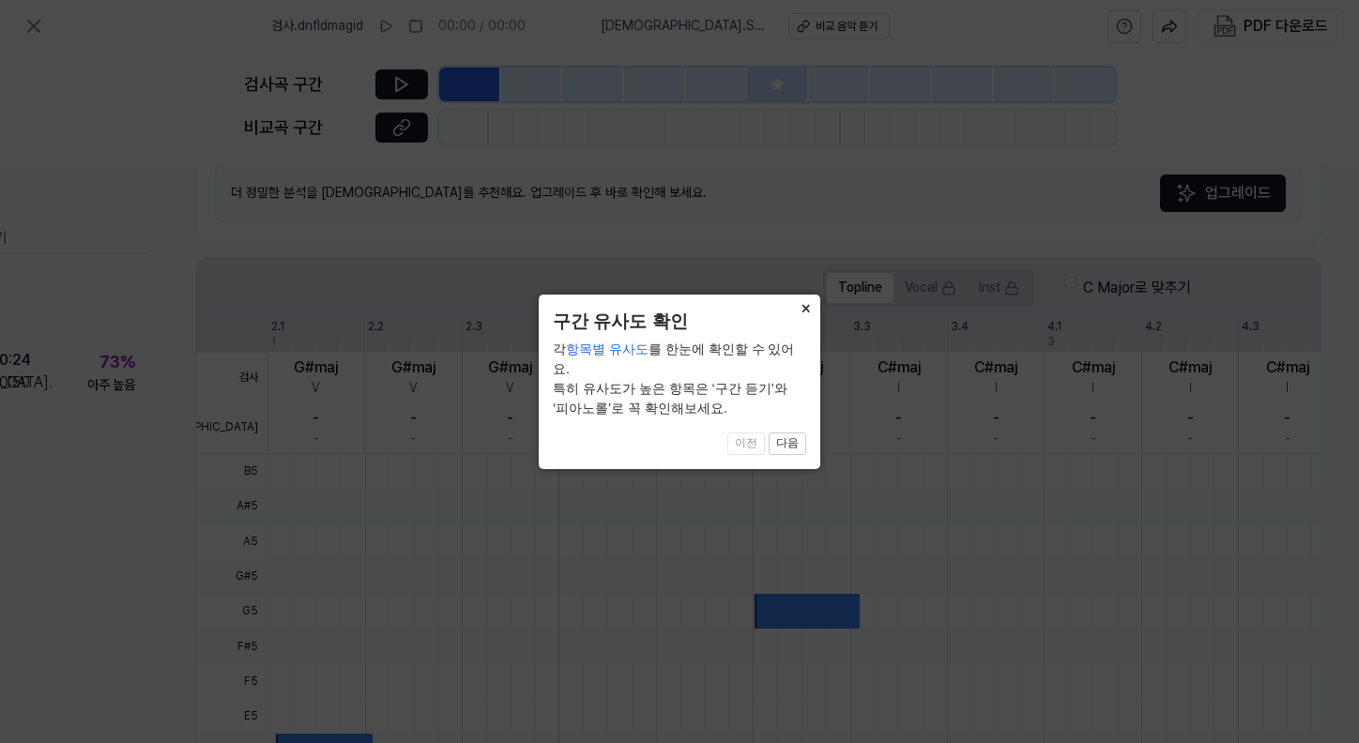
click at [799, 314] on button "×" at bounding box center [805, 308] width 30 height 26
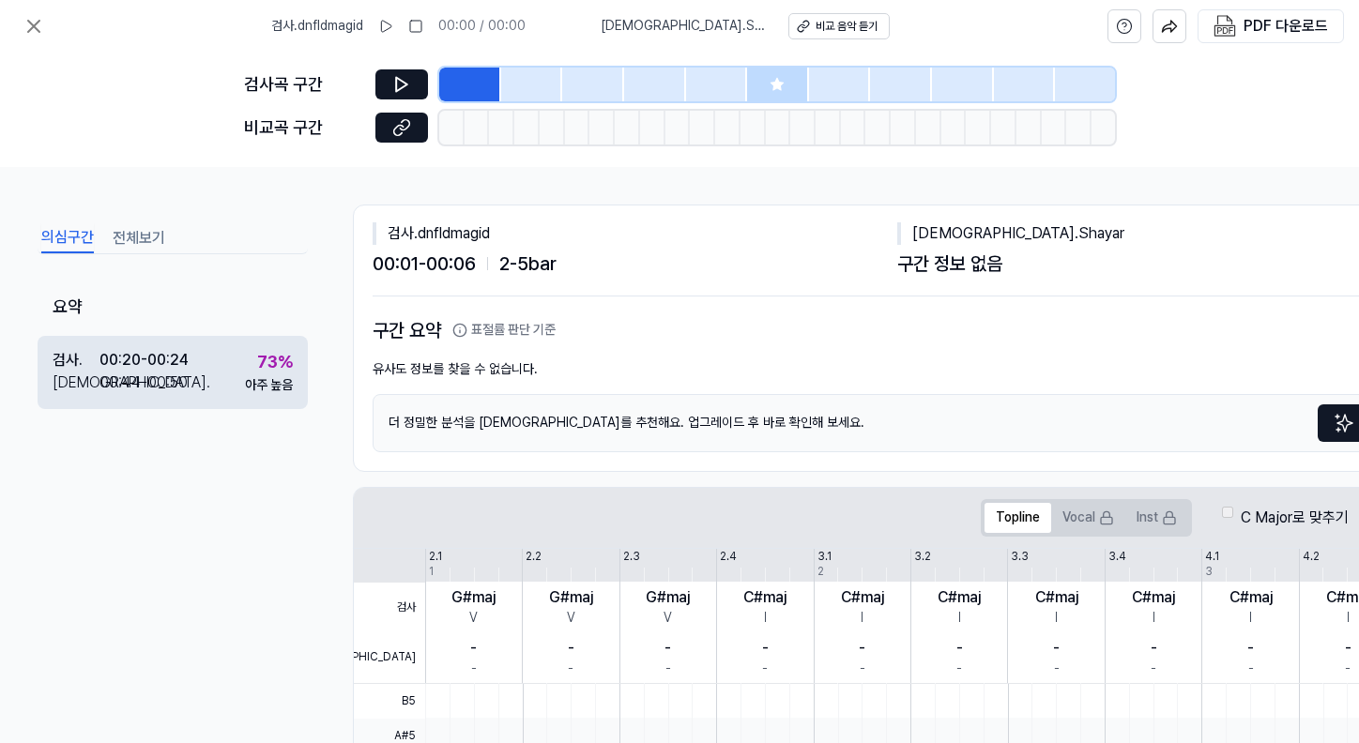
scroll to position [0, 0]
click at [269, 369] on div "73 %" at bounding box center [275, 362] width 36 height 27
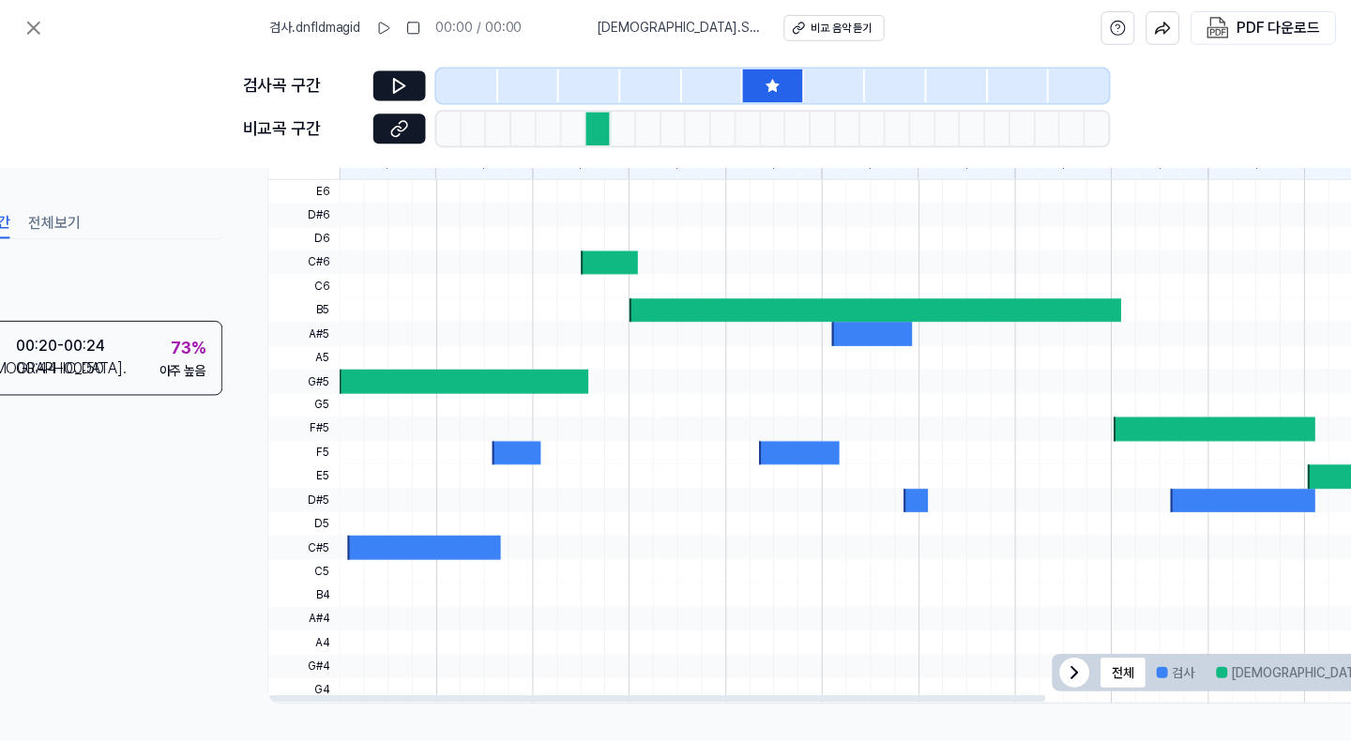
scroll to position [551, 84]
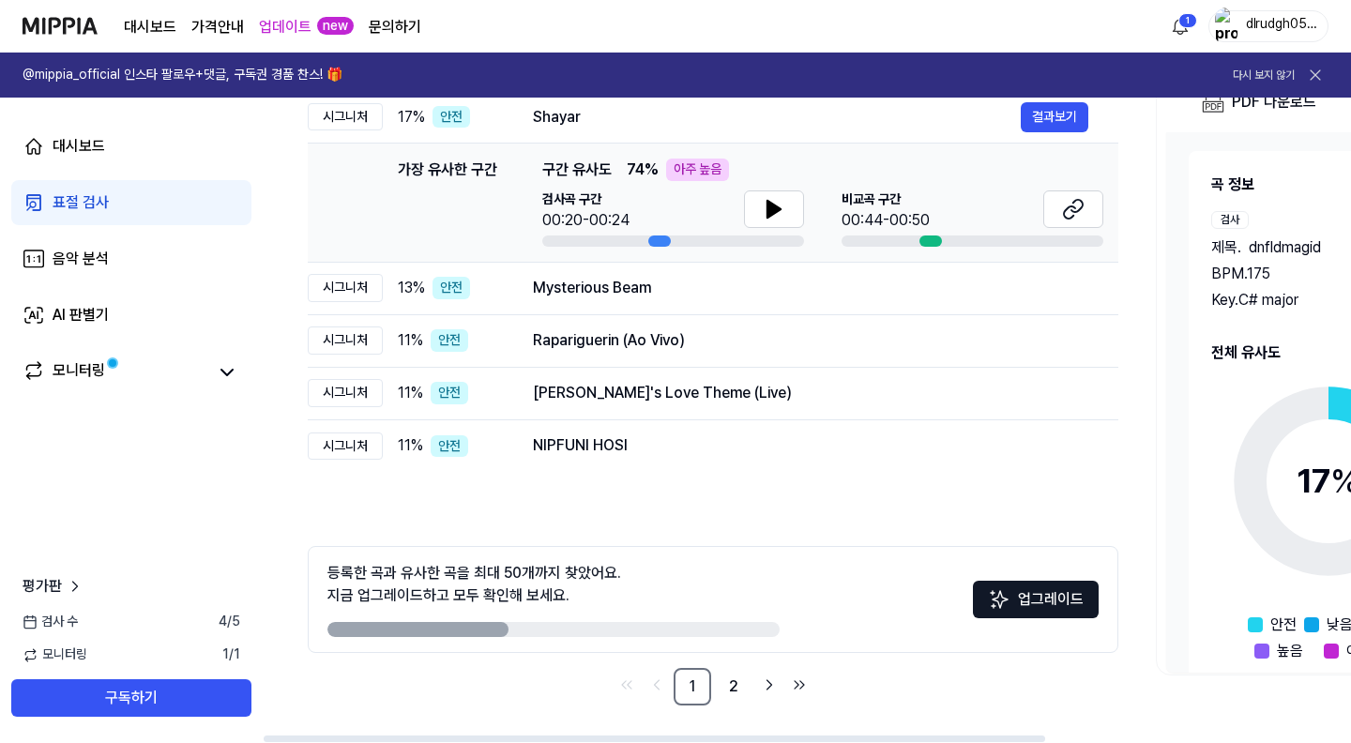
scroll to position [248, 0]
click at [734, 690] on link "2" at bounding box center [734, 687] width 38 height 38
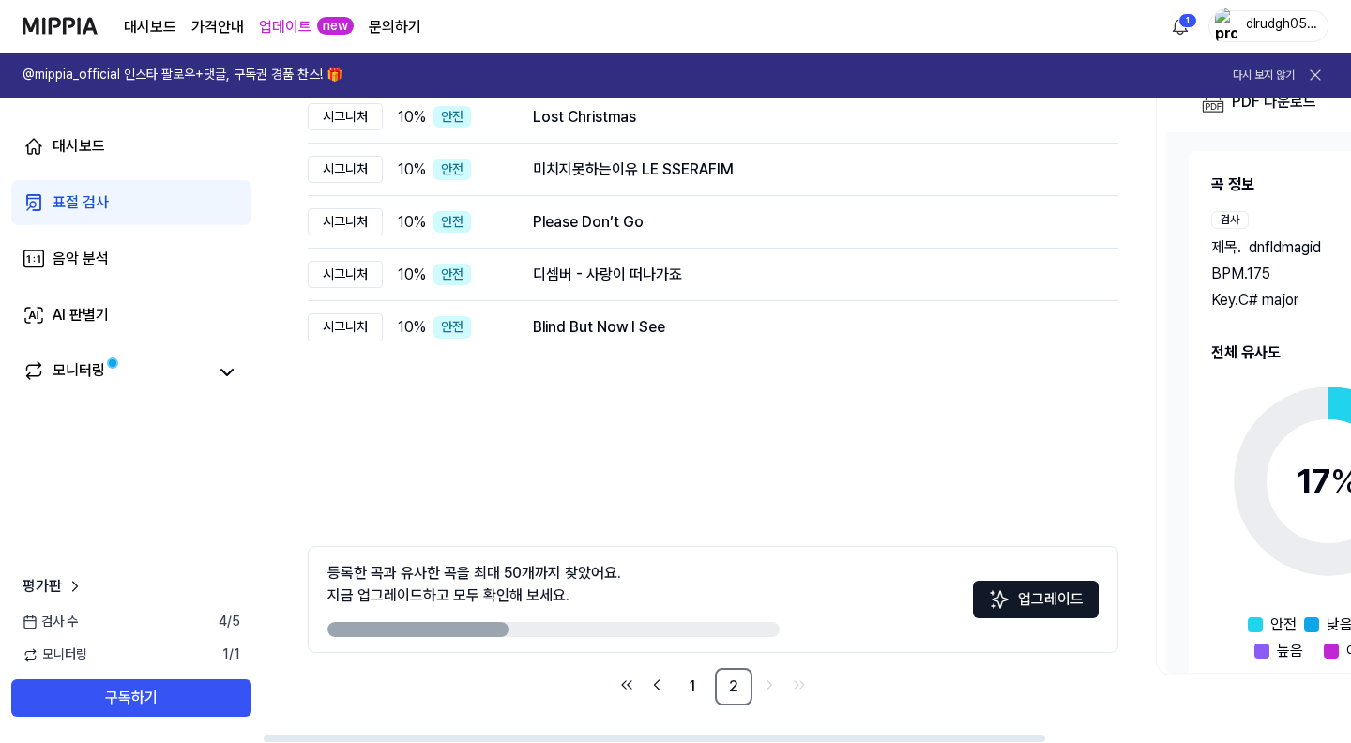
scroll to position [161, 0]
